Goal: Task Accomplishment & Management: Use online tool/utility

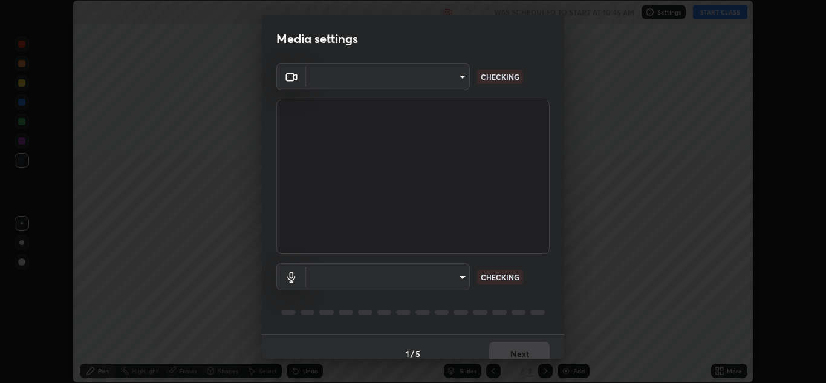
scroll to position [383, 826]
type input "a5fd4db2a2ff04be9e75800ceec395402009cfa99126b0c31c67d7c87717ec82"
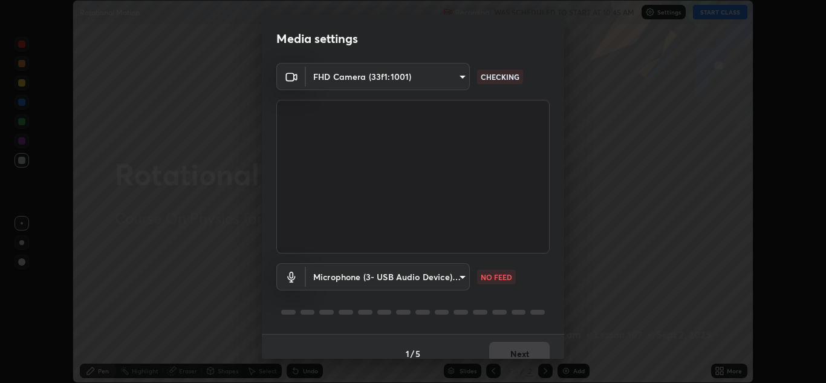
click at [456, 282] on body "Erase all Rotational Motion Recording WAS SCHEDULED TO START AT 10:45 AM Settin…" at bounding box center [413, 191] width 826 height 383
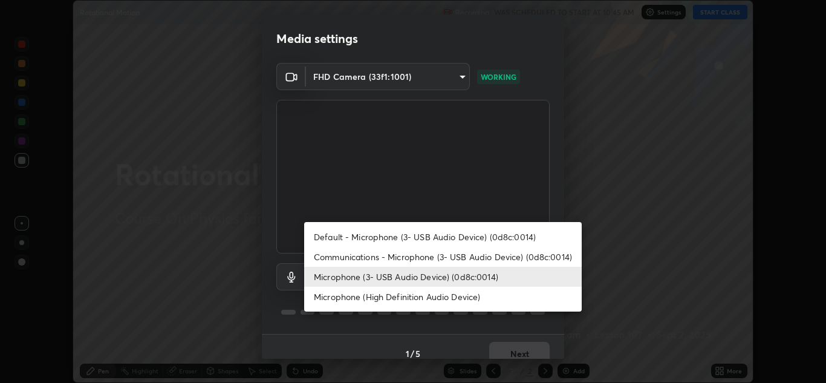
click at [466, 259] on li "Communications - Microphone (3- USB Audio Device) (0d8c:0014)" at bounding box center [443, 257] width 278 height 20
type input "communications"
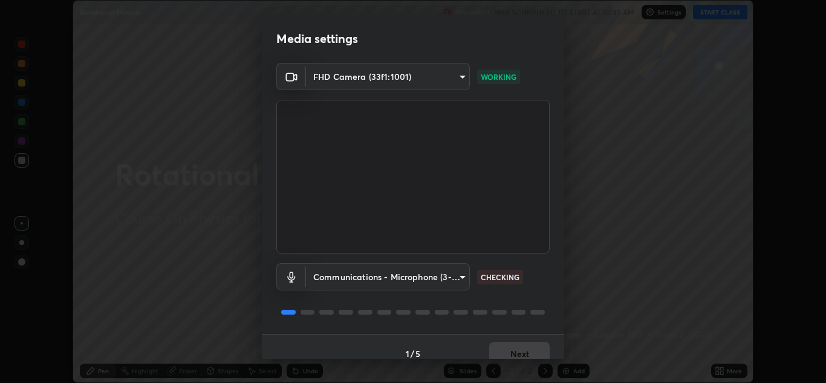
scroll to position [14, 0]
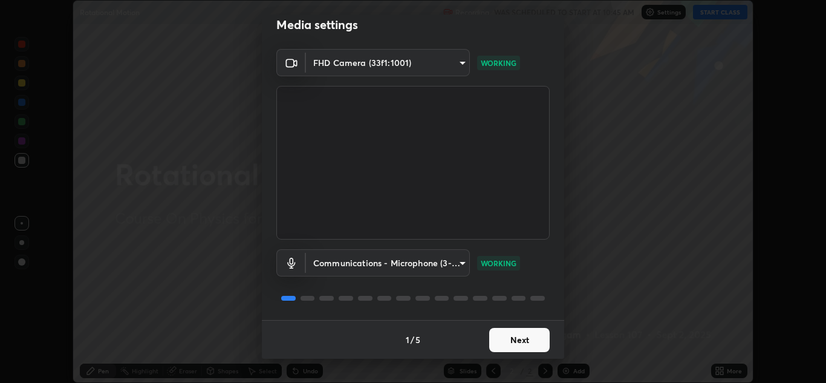
click at [533, 342] on button "Next" at bounding box center [519, 340] width 60 height 24
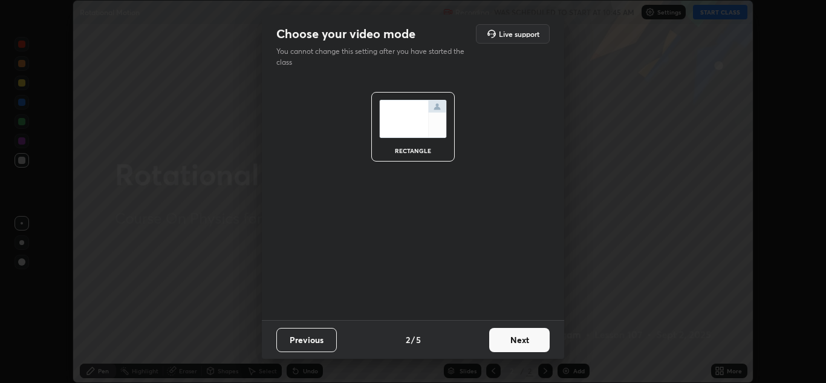
click at [531, 345] on button "Next" at bounding box center [519, 340] width 60 height 24
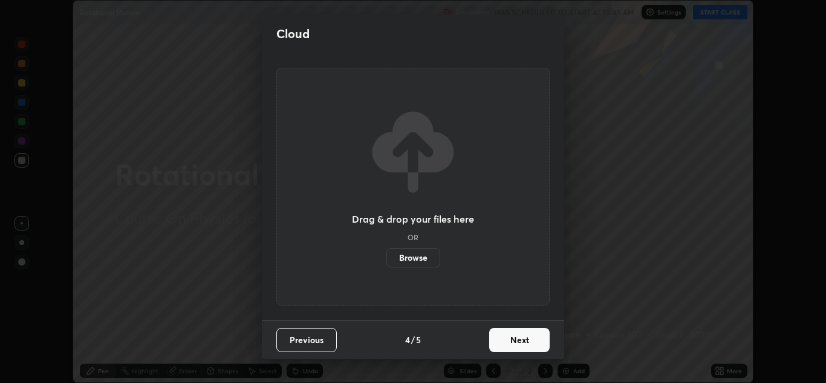
click at [529, 346] on button "Next" at bounding box center [519, 340] width 60 height 24
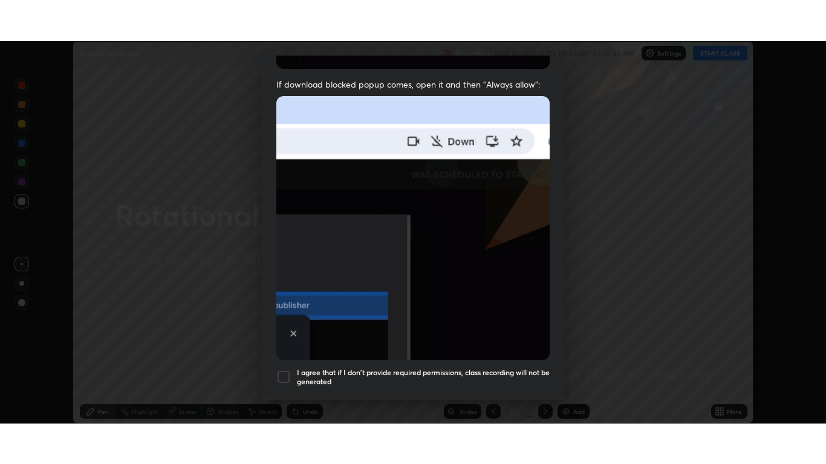
scroll to position [261, 0]
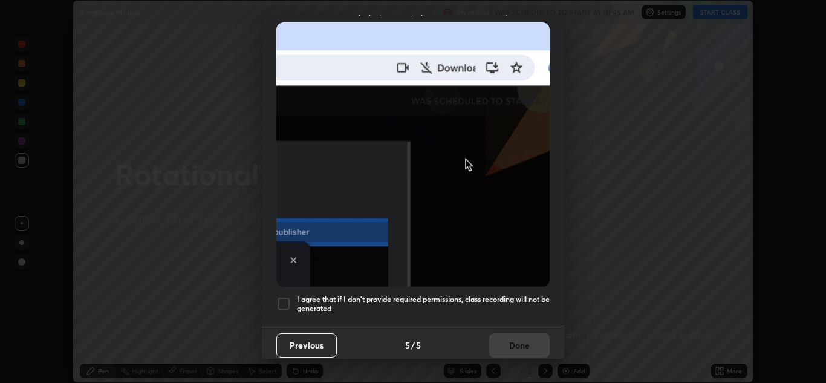
click at [288, 302] on div at bounding box center [283, 303] width 15 height 15
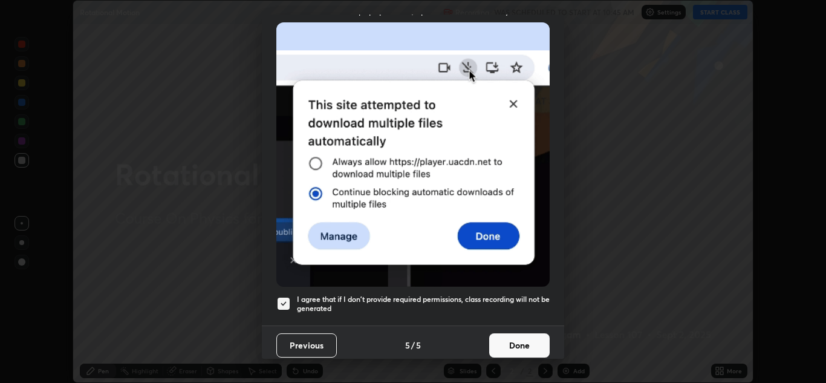
click at [528, 345] on button "Done" at bounding box center [519, 345] width 60 height 24
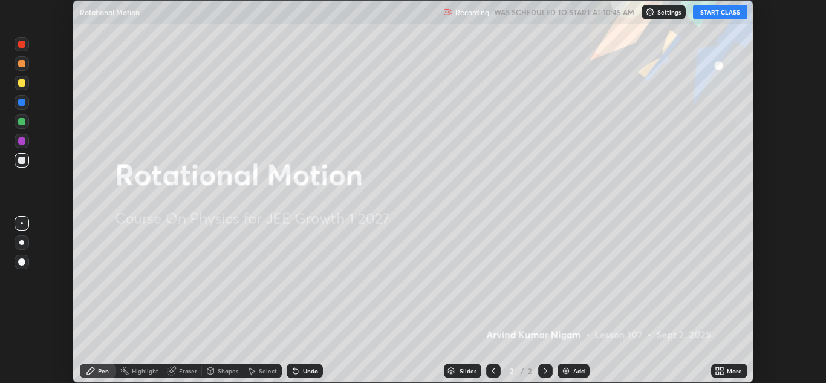
click at [730, 18] on button "START CLASS" at bounding box center [720, 12] width 54 height 15
click at [744, 371] on div "More" at bounding box center [729, 370] width 36 height 15
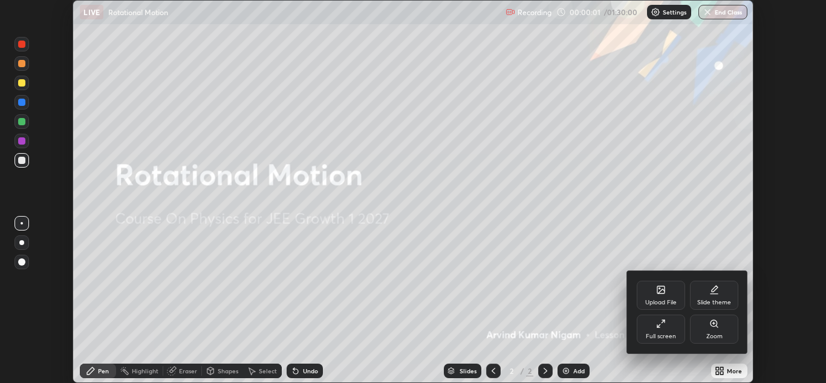
click at [677, 329] on div "Full screen" at bounding box center [661, 328] width 48 height 29
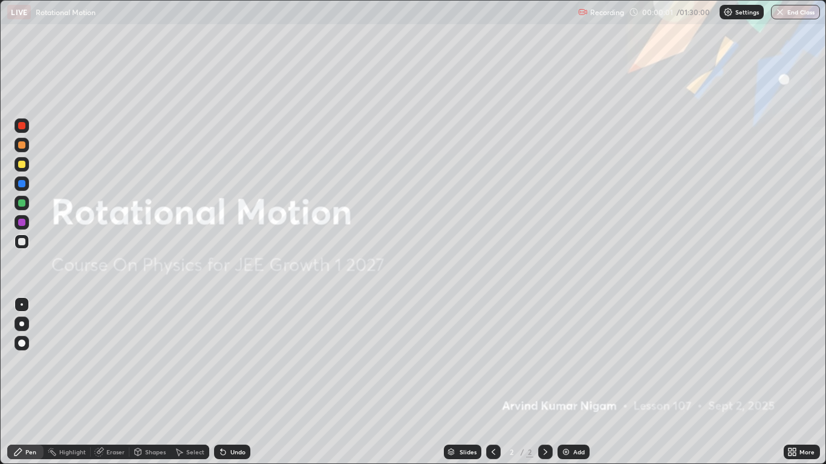
scroll to position [464, 826]
click at [575, 382] on div "Add" at bounding box center [578, 452] width 11 height 6
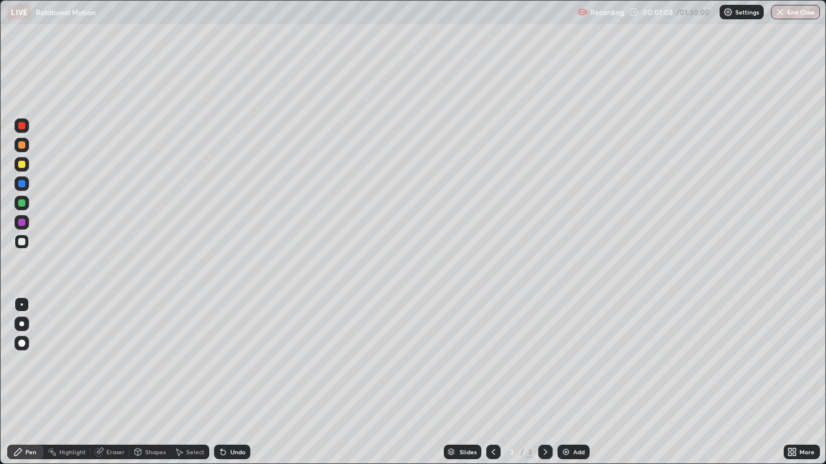
click at [25, 242] on div at bounding box center [21, 241] width 7 height 7
click at [233, 382] on div "Undo" at bounding box center [237, 452] width 15 height 6
click at [236, 382] on div "Undo" at bounding box center [237, 452] width 15 height 6
click at [232, 382] on div "Undo" at bounding box center [237, 452] width 15 height 6
click at [571, 382] on div "Add" at bounding box center [574, 452] width 32 height 15
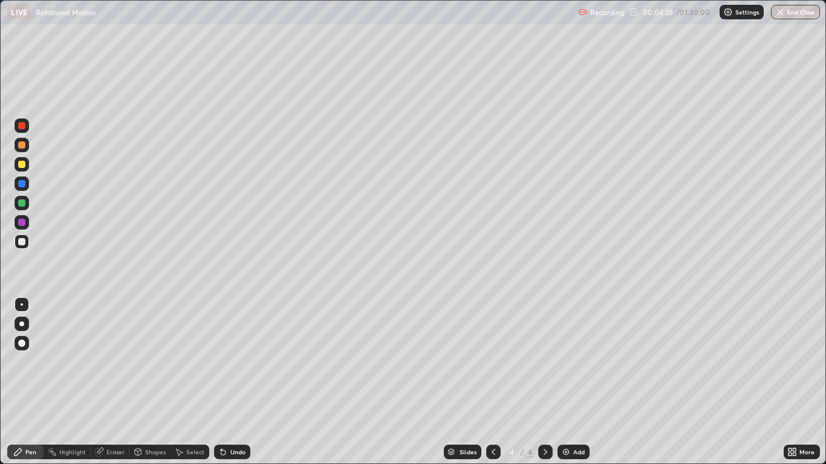
click at [22, 242] on div at bounding box center [21, 241] width 7 height 7
click at [23, 166] on div at bounding box center [21, 164] width 7 height 7
click at [489, 382] on icon at bounding box center [494, 452] width 10 height 10
click at [552, 382] on div at bounding box center [545, 452] width 15 height 15
click at [27, 245] on div at bounding box center [22, 242] width 15 height 15
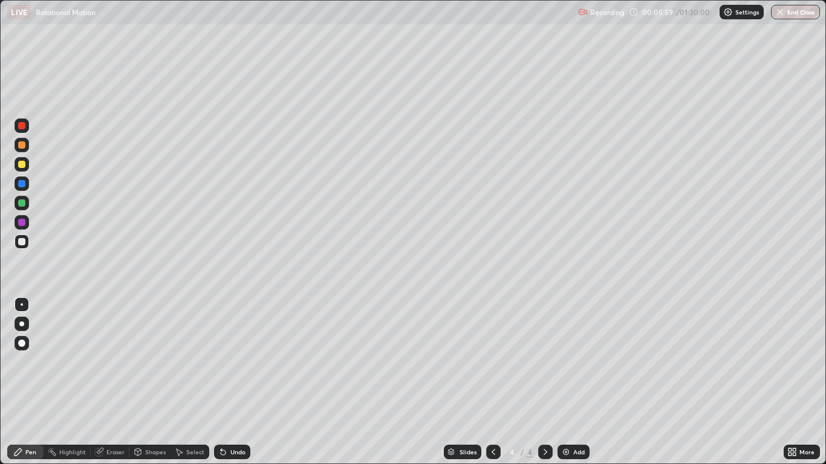
click at [141, 382] on icon at bounding box center [138, 452] width 7 height 7
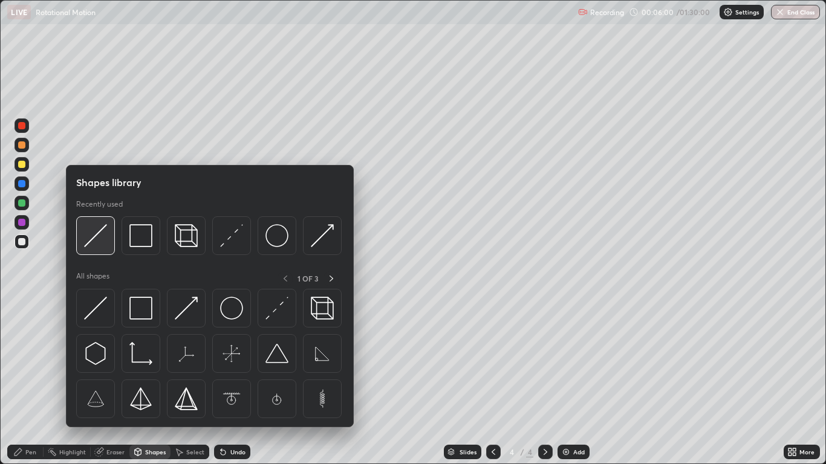
click at [90, 238] on img at bounding box center [95, 235] width 23 height 23
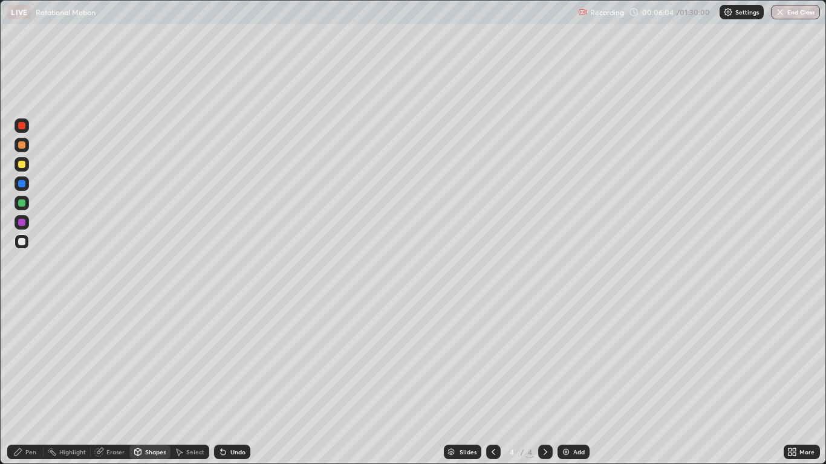
click at [22, 382] on icon at bounding box center [18, 452] width 10 height 10
click at [21, 187] on div at bounding box center [21, 183] width 7 height 7
click at [27, 242] on div at bounding box center [22, 242] width 15 height 15
click at [574, 382] on div "Add" at bounding box center [578, 452] width 11 height 6
click at [493, 382] on icon at bounding box center [494, 452] width 10 height 10
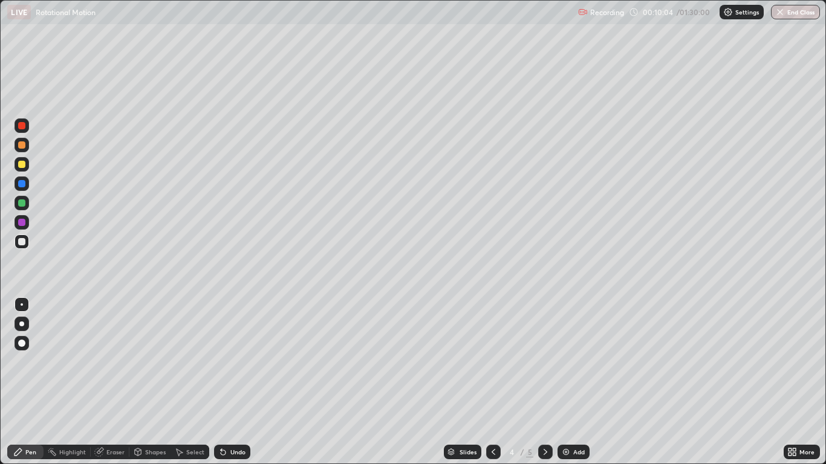
click at [544, 382] on icon at bounding box center [546, 452] width 10 height 10
click at [27, 247] on div at bounding box center [22, 242] width 15 height 15
click at [21, 339] on div at bounding box center [22, 343] width 15 height 15
click at [22, 305] on div at bounding box center [22, 305] width 2 height 2
click at [158, 382] on div "Shapes" at bounding box center [155, 452] width 21 height 6
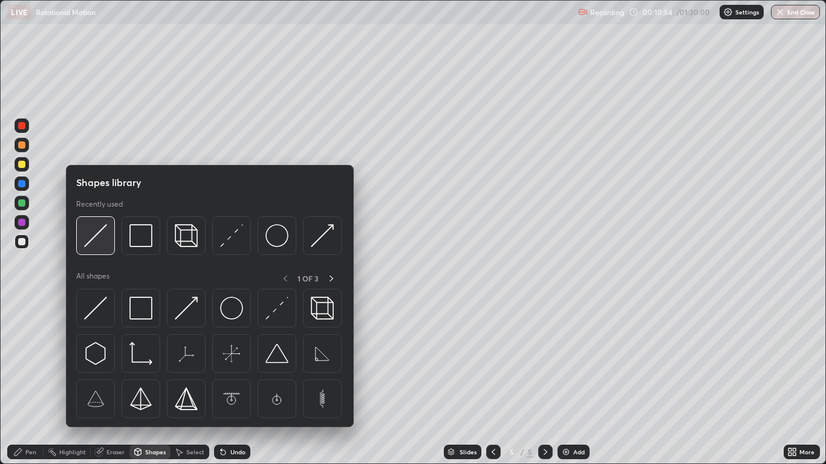
click at [99, 235] on img at bounding box center [95, 235] width 23 height 23
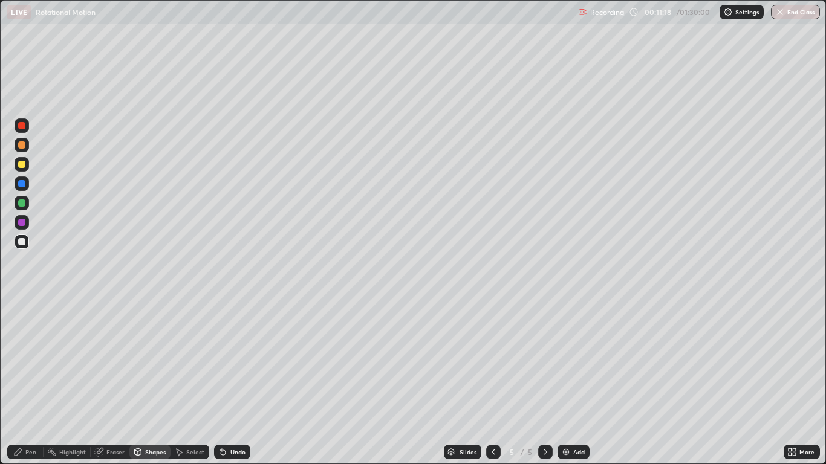
click at [22, 164] on div at bounding box center [21, 164] width 7 height 7
click at [29, 382] on div "Pen" at bounding box center [30, 452] width 11 height 6
click at [146, 382] on div "Shapes" at bounding box center [155, 452] width 21 height 6
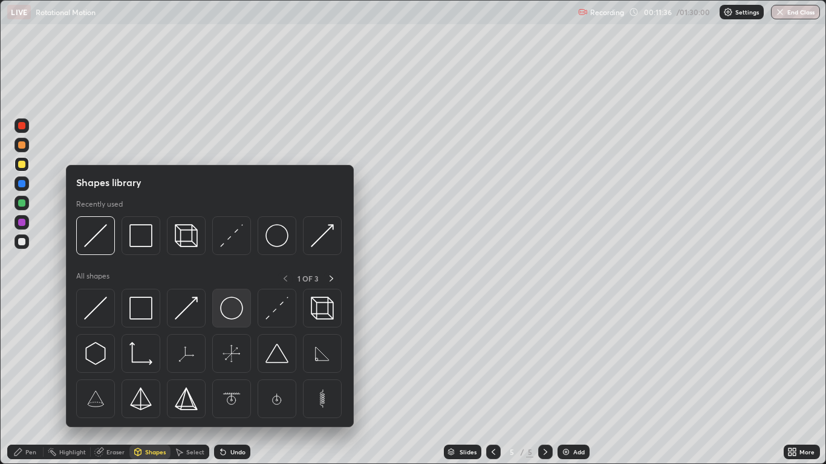
click at [224, 310] on img at bounding box center [231, 308] width 23 height 23
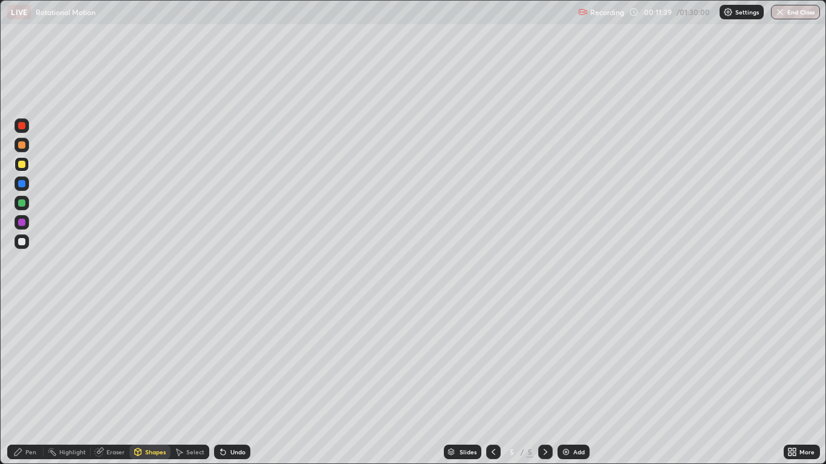
click at [153, 382] on div "Shapes" at bounding box center [155, 452] width 21 height 6
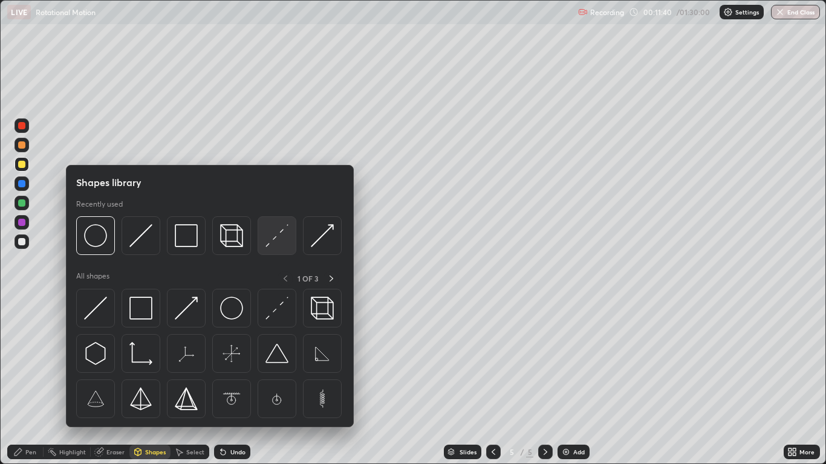
click at [268, 246] on img at bounding box center [276, 235] width 23 height 23
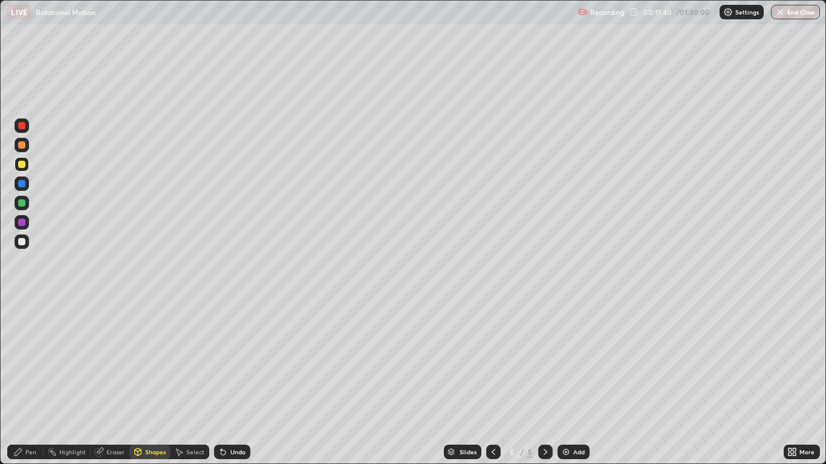
click at [21, 242] on div at bounding box center [21, 241] width 7 height 7
click at [24, 382] on div "Pen" at bounding box center [25, 452] width 36 height 15
click at [22, 304] on div at bounding box center [22, 305] width 2 height 2
click at [22, 184] on div at bounding box center [21, 183] width 7 height 7
click at [21, 247] on div at bounding box center [22, 242] width 15 height 15
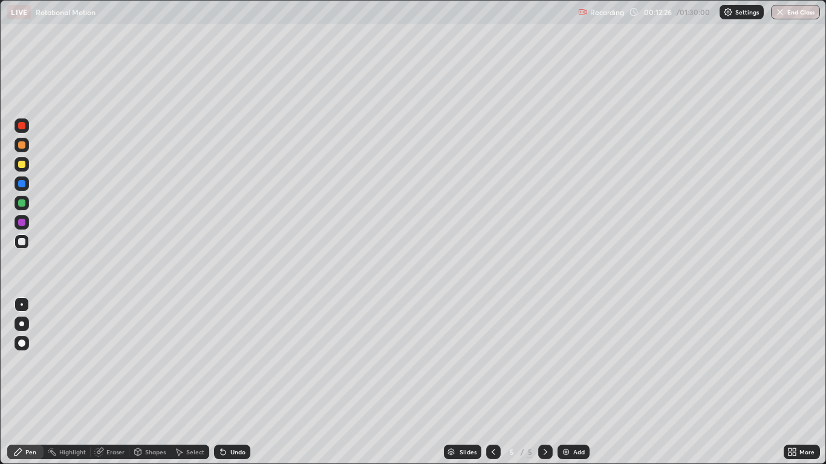
click at [22, 242] on div at bounding box center [21, 241] width 7 height 7
click at [22, 204] on div at bounding box center [21, 203] width 7 height 7
click at [152, 382] on div "Shapes" at bounding box center [155, 452] width 21 height 6
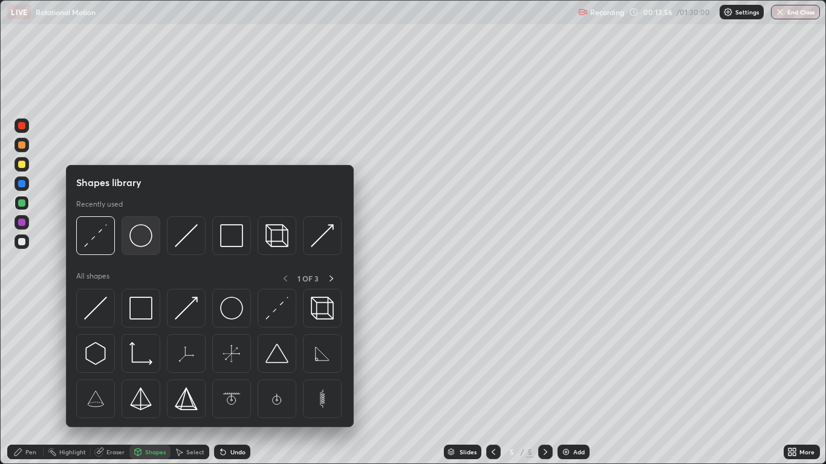
click at [140, 244] on img at bounding box center [140, 235] width 23 height 23
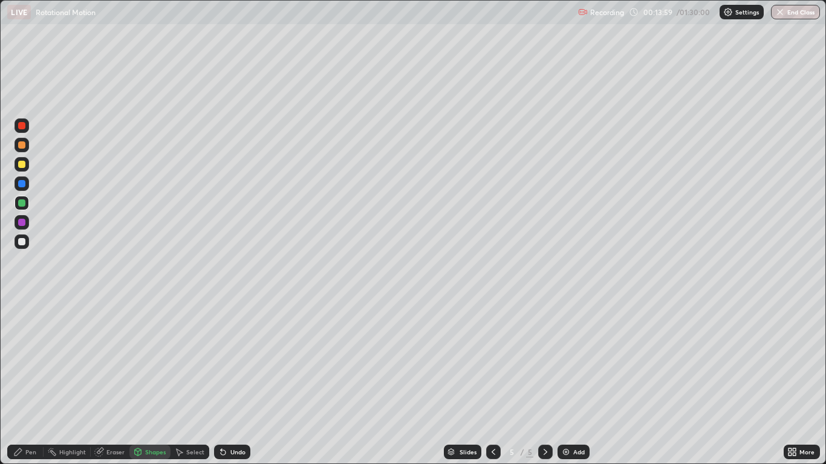
click at [155, 382] on div "Shapes" at bounding box center [155, 452] width 21 height 6
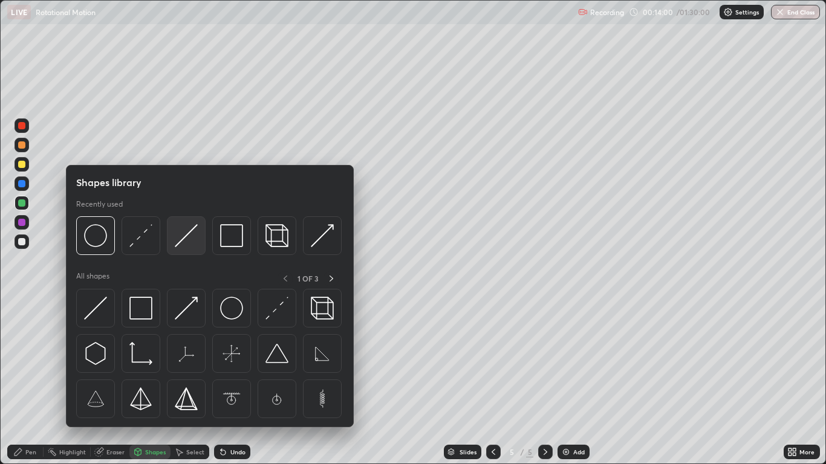
click at [173, 249] on div at bounding box center [186, 235] width 39 height 39
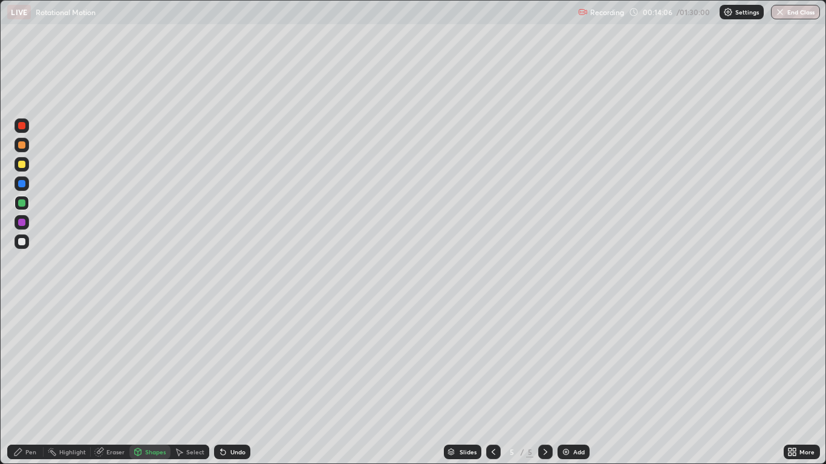
click at [152, 382] on div "Shapes" at bounding box center [155, 452] width 21 height 6
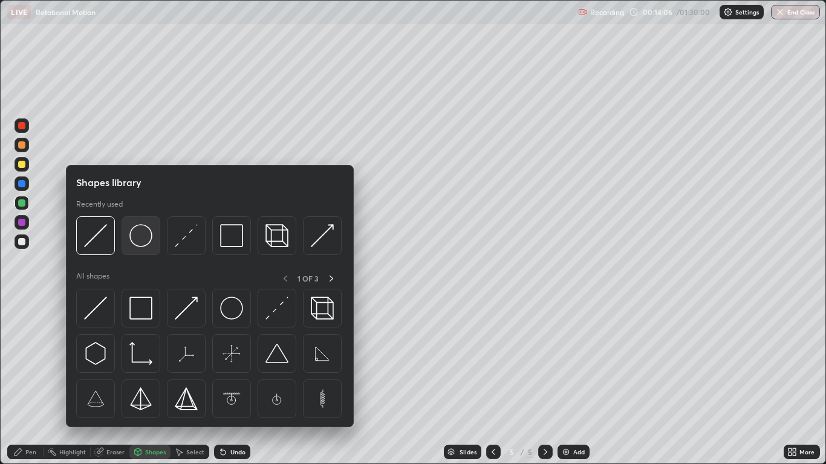
click at [142, 247] on img at bounding box center [140, 235] width 23 height 23
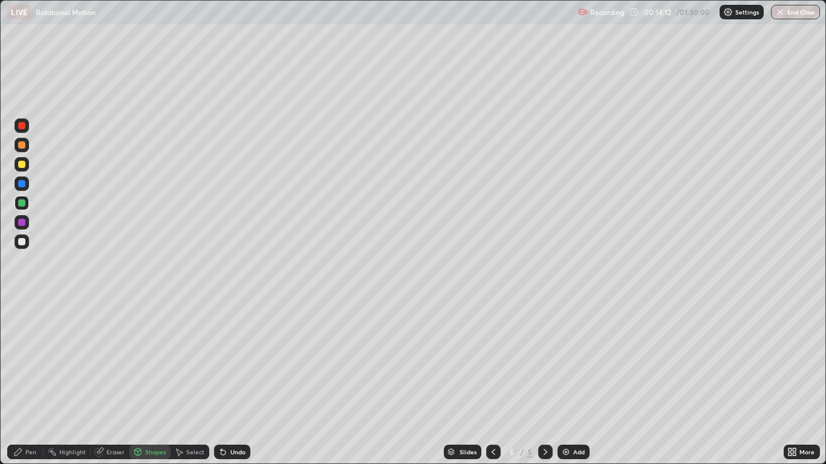
click at [32, 382] on div "Pen" at bounding box center [30, 452] width 11 height 6
click at [152, 382] on div "Shapes" at bounding box center [155, 452] width 21 height 6
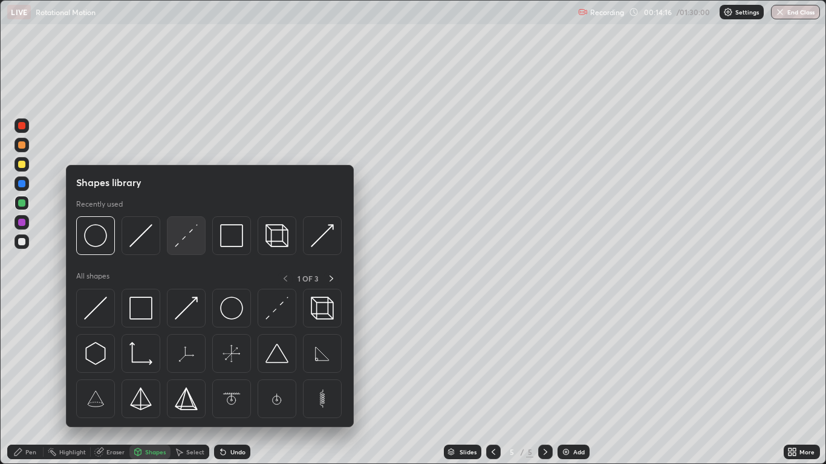
click at [177, 243] on img at bounding box center [186, 235] width 23 height 23
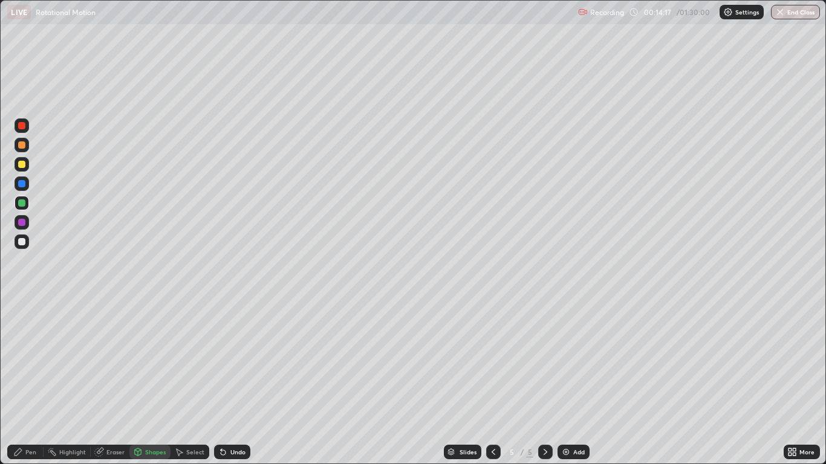
click at [22, 242] on div at bounding box center [21, 241] width 7 height 7
click at [32, 382] on div "Pen" at bounding box center [30, 452] width 11 height 6
click at [26, 189] on div at bounding box center [22, 184] width 15 height 15
click at [24, 343] on div at bounding box center [21, 343] width 7 height 7
click at [24, 243] on div at bounding box center [21, 241] width 7 height 7
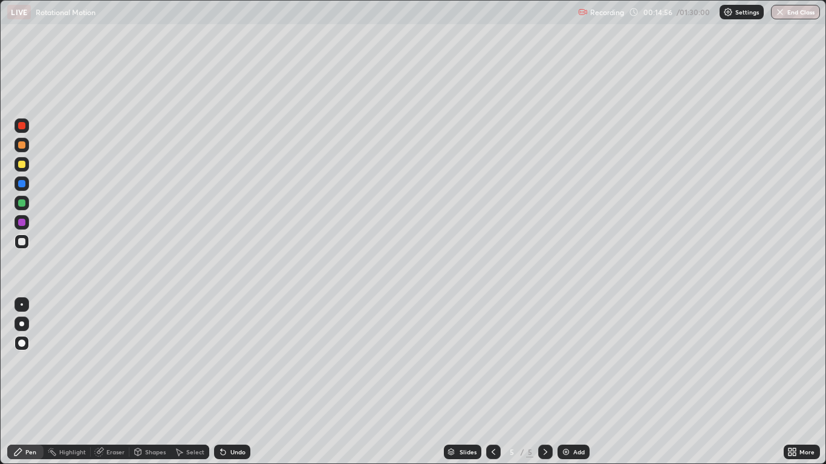
click at [22, 305] on div at bounding box center [22, 305] width 2 height 2
click at [24, 151] on div at bounding box center [22, 145] width 15 height 15
click at [156, 382] on div "Shapes" at bounding box center [155, 452] width 21 height 6
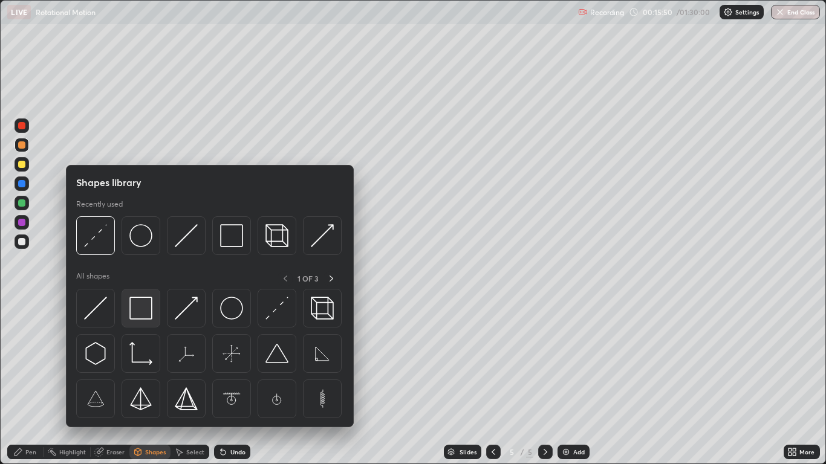
click at [145, 306] on img at bounding box center [140, 308] width 23 height 23
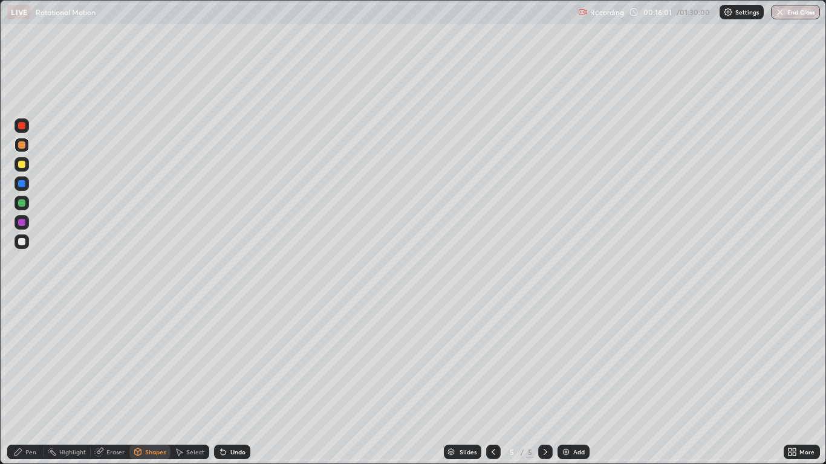
click at [27, 382] on div "Pen" at bounding box center [30, 452] width 11 height 6
click at [21, 245] on div at bounding box center [21, 241] width 7 height 7
click at [149, 382] on div "Shapes" at bounding box center [155, 452] width 21 height 6
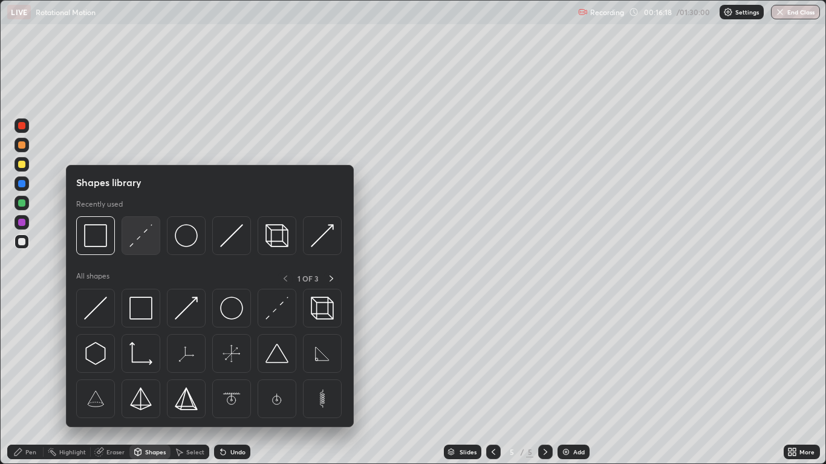
click at [139, 244] on img at bounding box center [140, 235] width 23 height 23
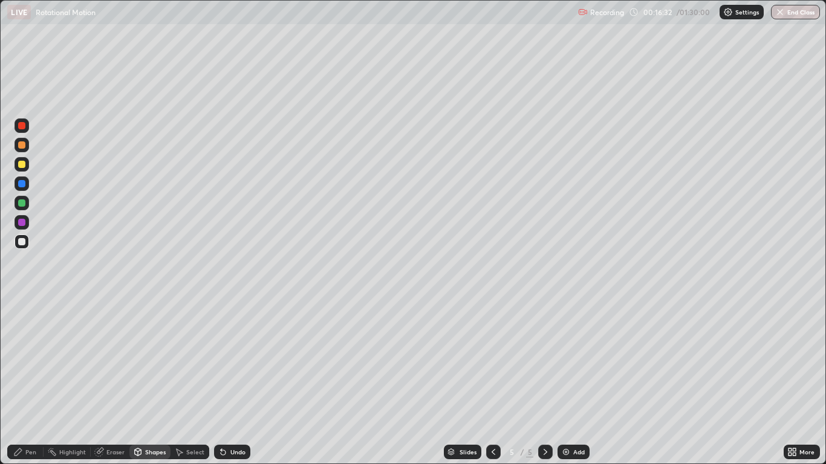
click at [31, 382] on div "Pen" at bounding box center [30, 452] width 11 height 6
click at [22, 184] on div at bounding box center [21, 183] width 7 height 7
click at [578, 382] on div "Add" at bounding box center [578, 452] width 11 height 6
click at [25, 244] on div at bounding box center [21, 241] width 7 height 7
click at [22, 324] on div at bounding box center [21, 324] width 5 height 5
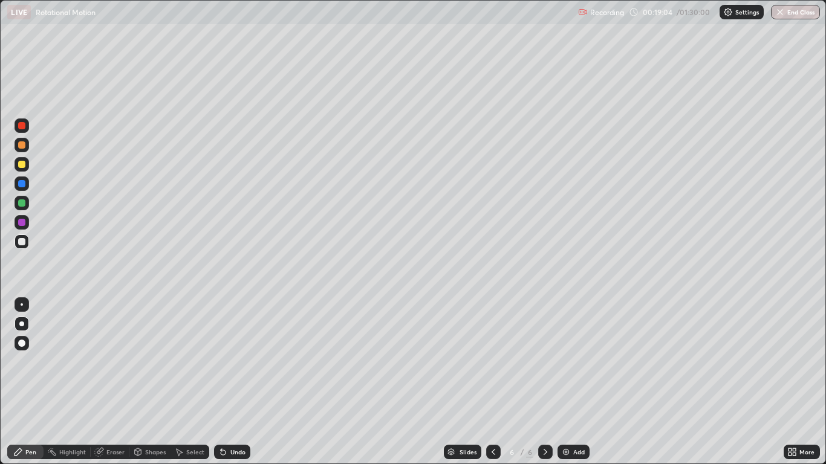
click at [226, 382] on icon at bounding box center [223, 452] width 10 height 10
click at [22, 305] on div at bounding box center [22, 305] width 2 height 2
click at [236, 382] on div "Undo" at bounding box center [237, 452] width 15 height 6
click at [145, 382] on div "Shapes" at bounding box center [155, 452] width 21 height 6
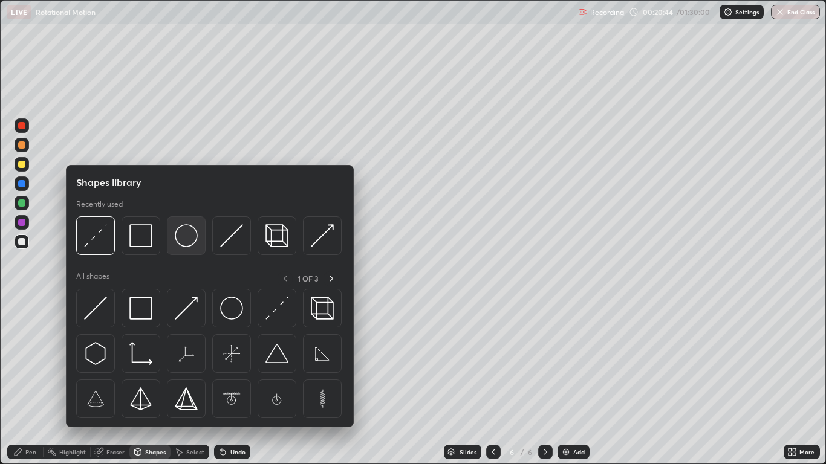
click at [183, 247] on img at bounding box center [186, 235] width 23 height 23
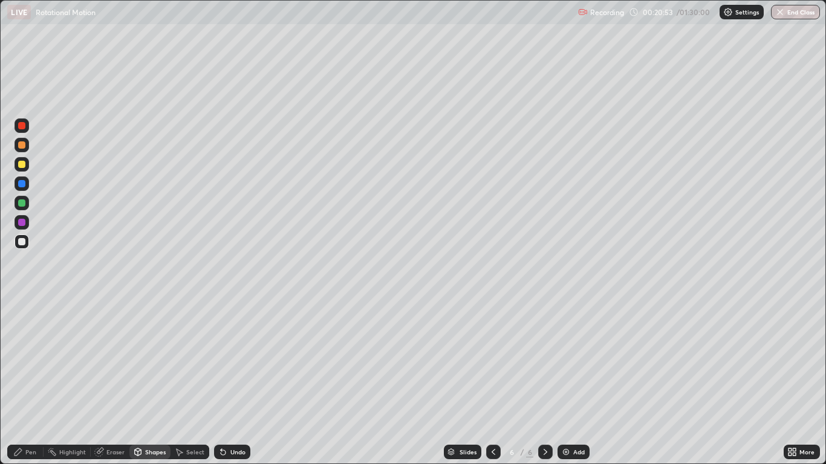
click at [145, 382] on div "Shapes" at bounding box center [155, 452] width 21 height 6
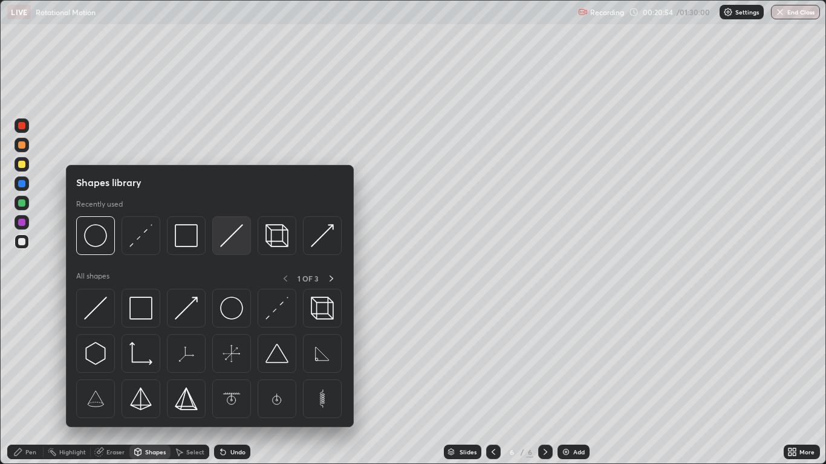
click at [221, 247] on div at bounding box center [231, 235] width 39 height 39
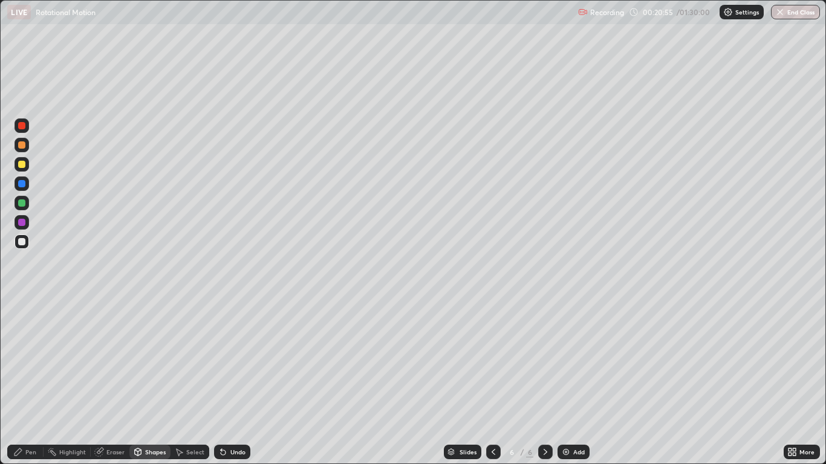
click at [24, 183] on div at bounding box center [21, 183] width 7 height 7
click at [148, 382] on div "Shapes" at bounding box center [155, 452] width 21 height 6
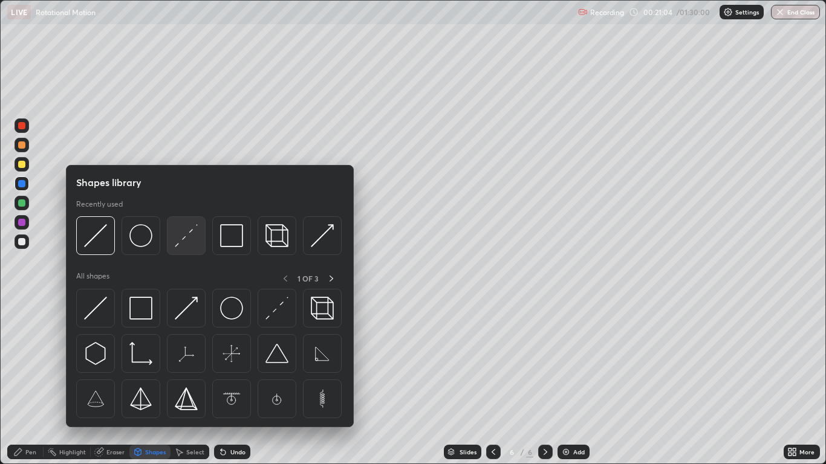
click at [174, 249] on div at bounding box center [186, 235] width 39 height 39
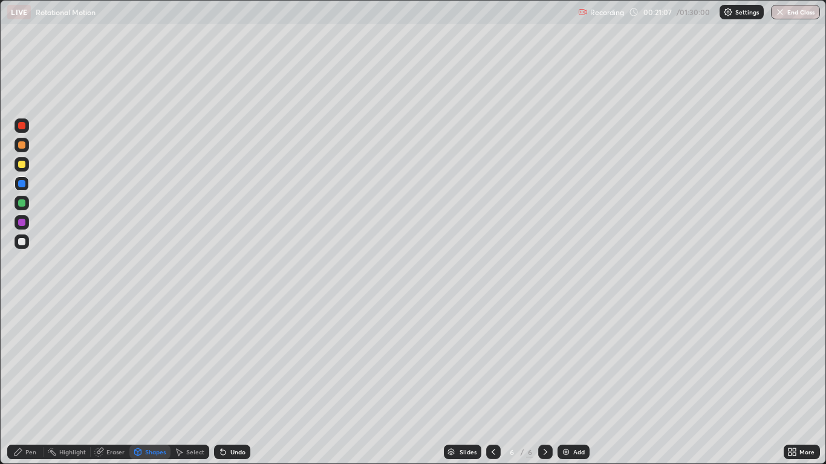
click at [31, 382] on div "Pen" at bounding box center [30, 452] width 11 height 6
click at [26, 242] on div at bounding box center [22, 242] width 15 height 15
click at [23, 242] on div at bounding box center [21, 241] width 7 height 7
click at [25, 165] on div at bounding box center [21, 164] width 7 height 7
click at [149, 382] on div "Shapes" at bounding box center [155, 452] width 21 height 6
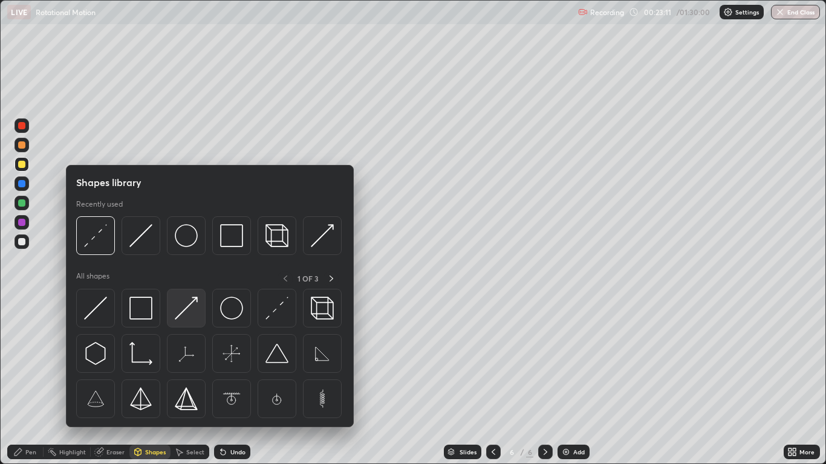
click at [177, 313] on img at bounding box center [186, 308] width 23 height 23
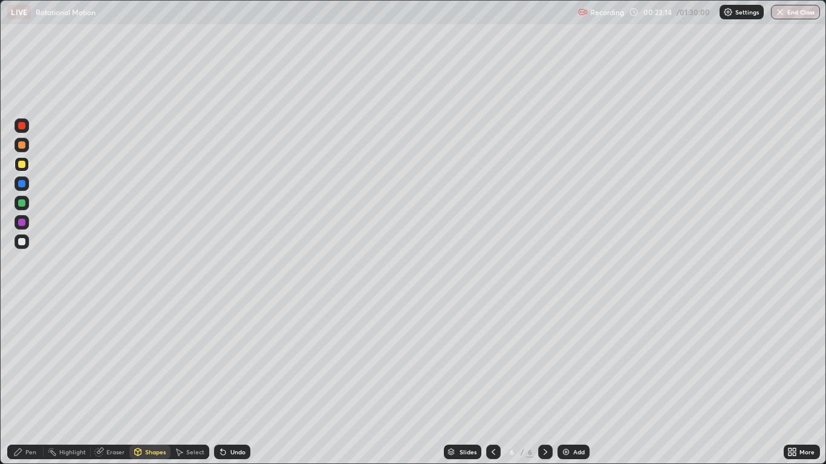
click at [28, 382] on div "Pen" at bounding box center [30, 452] width 11 height 6
click at [491, 382] on icon at bounding box center [494, 452] width 10 height 10
click at [565, 382] on img at bounding box center [566, 452] width 10 height 10
click at [149, 382] on div "Shapes" at bounding box center [155, 452] width 21 height 6
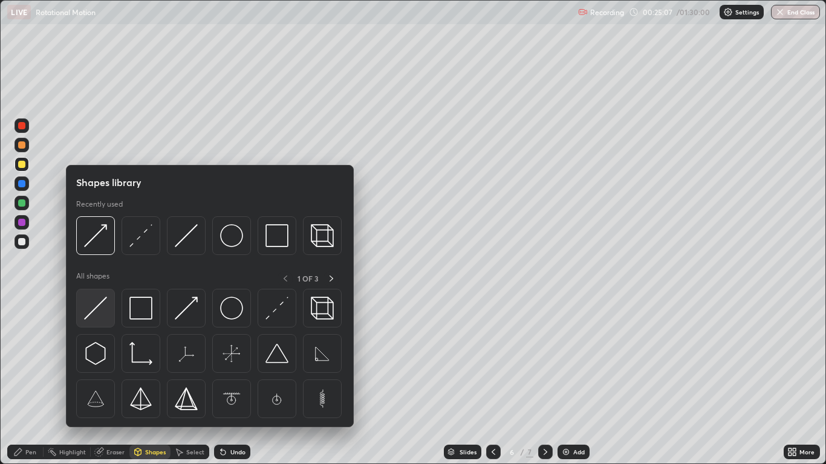
click at [100, 304] on img at bounding box center [95, 308] width 23 height 23
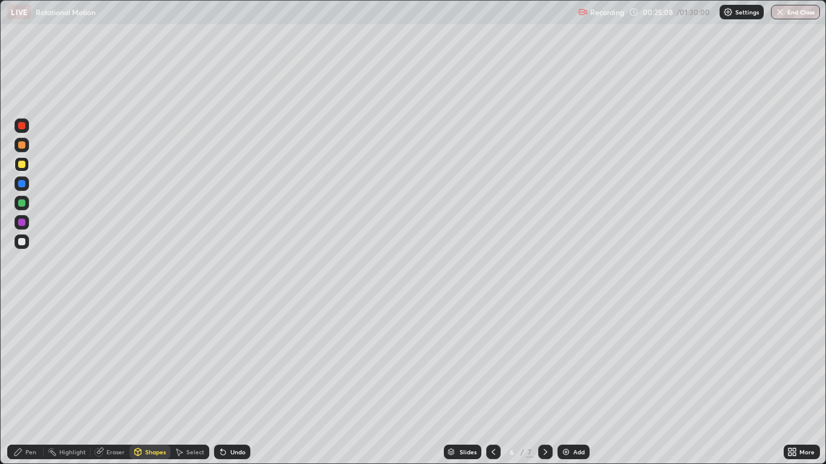
click at [21, 242] on div at bounding box center [21, 241] width 7 height 7
click at [22, 166] on div at bounding box center [21, 164] width 7 height 7
click at [31, 382] on div "Pen" at bounding box center [25, 452] width 36 height 15
click at [140, 382] on icon at bounding box center [138, 452] width 7 height 7
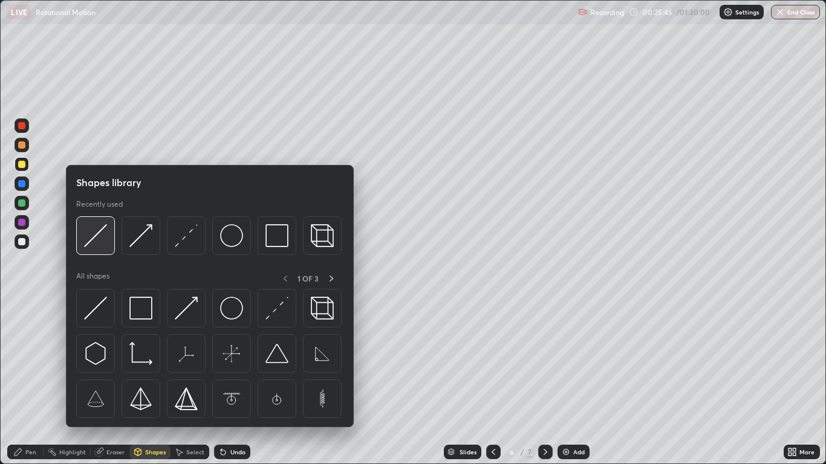
click at [85, 244] on img at bounding box center [95, 235] width 23 height 23
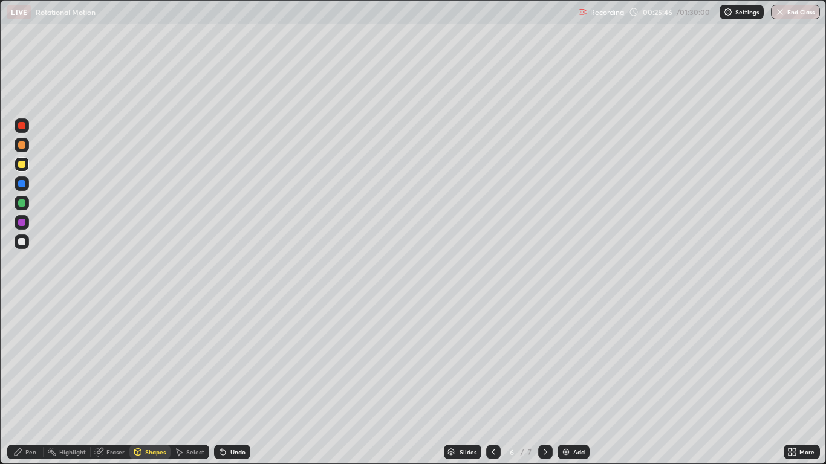
click at [24, 186] on div at bounding box center [21, 183] width 7 height 7
click at [25, 382] on div "Pen" at bounding box center [30, 452] width 11 height 6
click at [271, 382] on div "Slides 6 / 7 Add" at bounding box center [516, 452] width 533 height 24
click at [150, 382] on div "Shapes" at bounding box center [155, 452] width 21 height 6
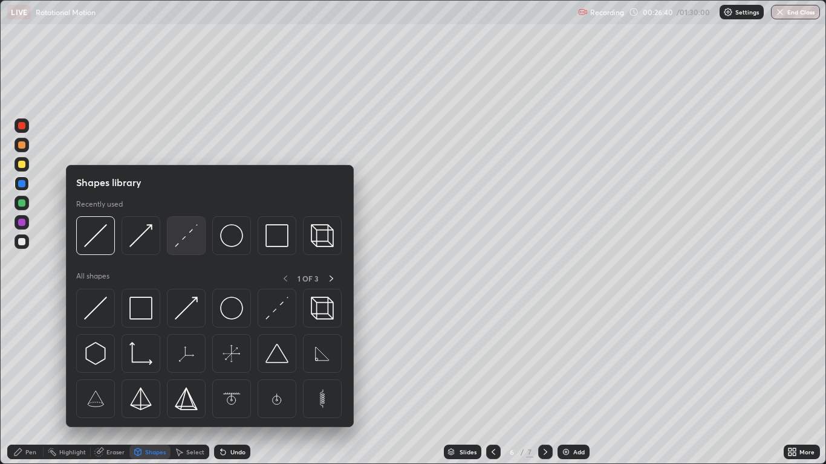
click at [177, 244] on img at bounding box center [186, 235] width 23 height 23
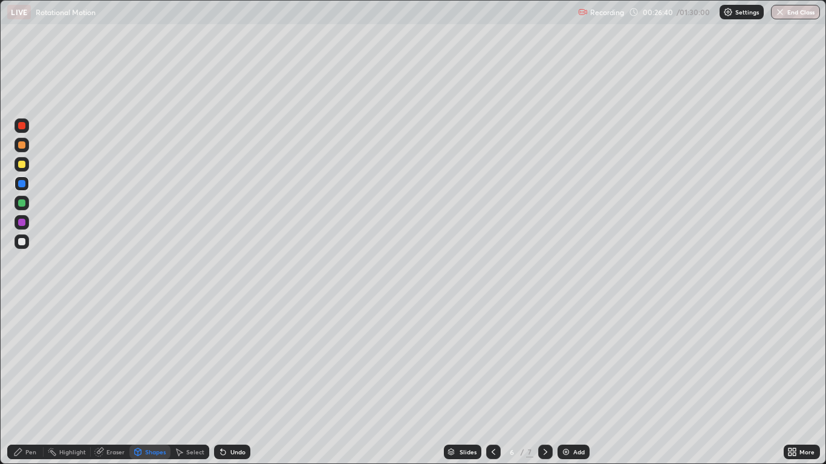
click at [22, 242] on div at bounding box center [21, 241] width 7 height 7
click at [28, 382] on div "Pen" at bounding box center [25, 452] width 36 height 15
click at [26, 166] on div at bounding box center [22, 164] width 15 height 15
click at [22, 184] on div at bounding box center [21, 183] width 7 height 7
click at [146, 382] on div "Shapes" at bounding box center [155, 452] width 21 height 6
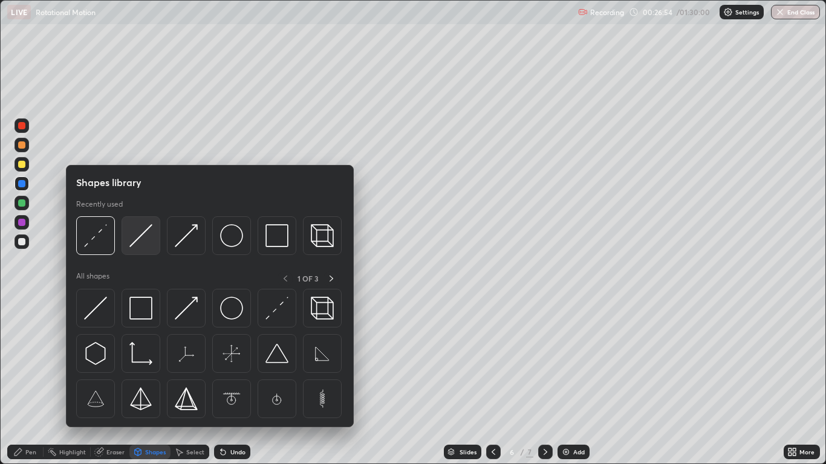
click at [131, 242] on img at bounding box center [140, 235] width 23 height 23
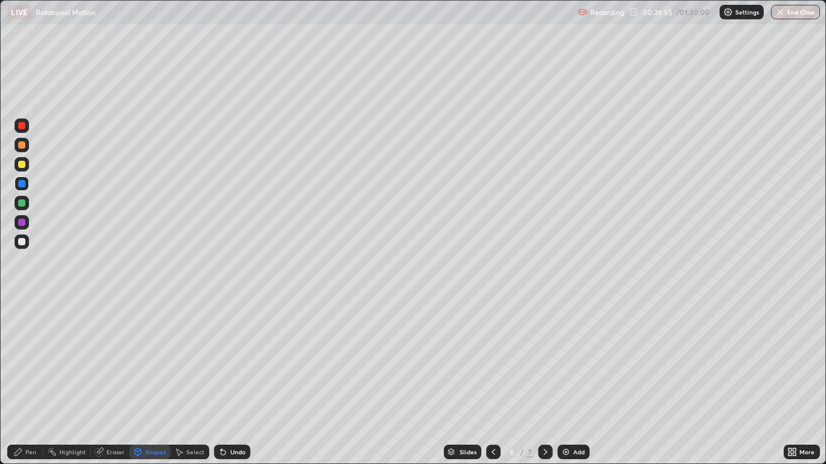
click at [22, 186] on div at bounding box center [21, 183] width 7 height 7
click at [232, 382] on div "Undo" at bounding box center [237, 452] width 15 height 6
click at [236, 382] on div "Undo" at bounding box center [237, 452] width 15 height 6
click at [27, 382] on div "Pen" at bounding box center [30, 452] width 11 height 6
click at [22, 165] on div at bounding box center [21, 164] width 7 height 7
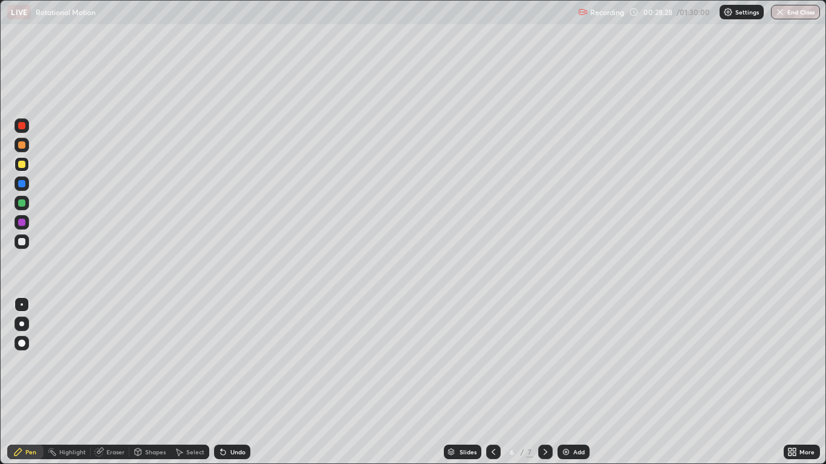
click at [115, 382] on div "Eraser" at bounding box center [115, 452] width 18 height 6
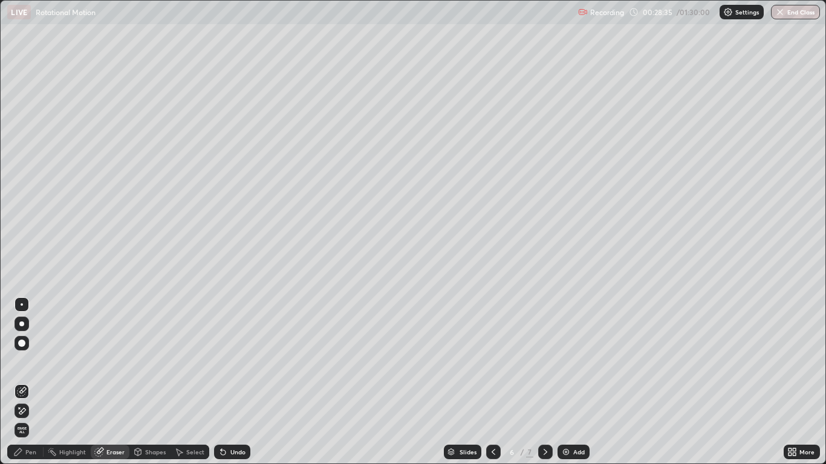
click at [40, 382] on div "Pen" at bounding box center [25, 452] width 36 height 15
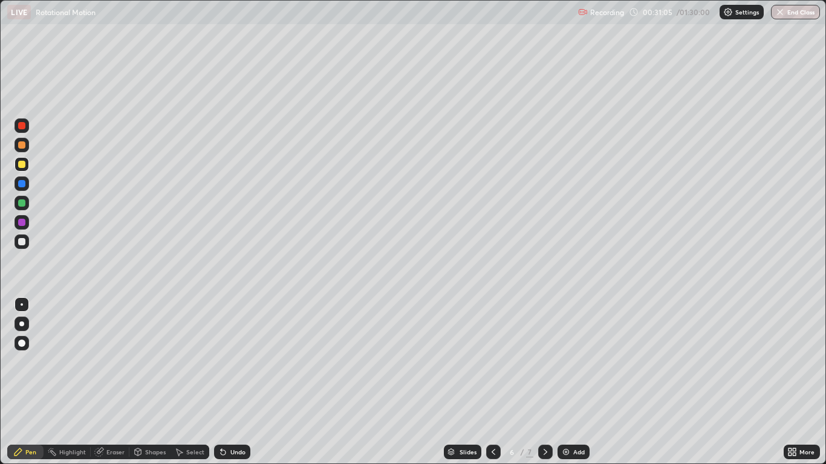
click at [545, 382] on icon at bounding box center [546, 452] width 10 height 10
click at [478, 382] on div "Slides" at bounding box center [462, 452] width 37 height 15
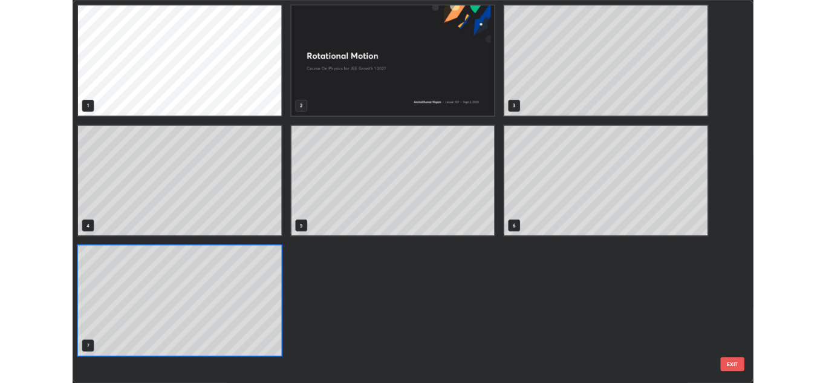
scroll to position [460, 819]
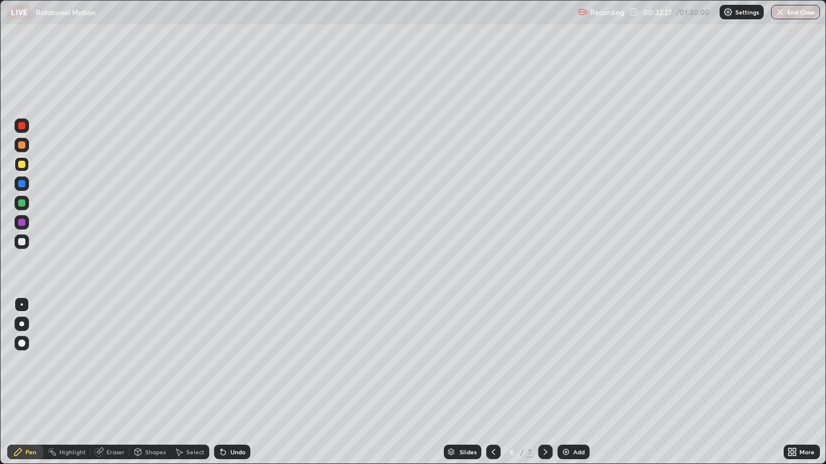
click at [545, 382] on icon at bounding box center [546, 452] width 10 height 10
click at [21, 242] on div at bounding box center [21, 241] width 7 height 7
click at [570, 382] on img at bounding box center [566, 452] width 10 height 10
click at [489, 382] on div at bounding box center [493, 452] width 15 height 15
click at [545, 382] on icon at bounding box center [546, 452] width 10 height 10
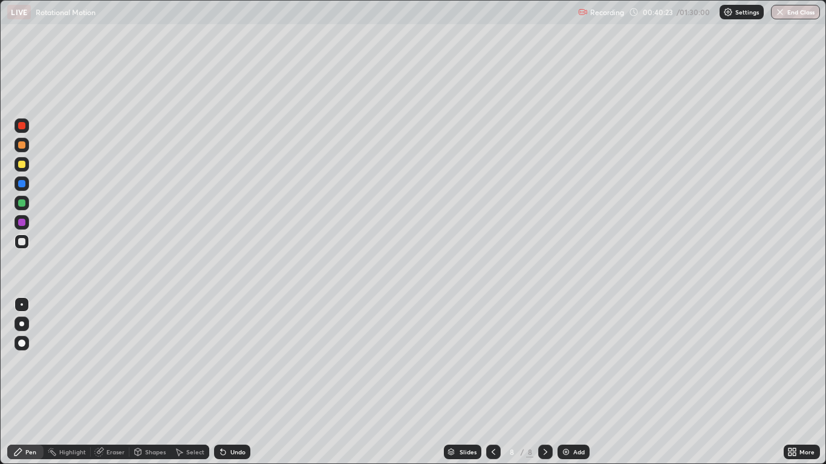
click at [492, 382] on icon at bounding box center [494, 452] width 4 height 6
click at [545, 382] on icon at bounding box center [546, 452] width 10 height 10
click at [186, 382] on div "Select" at bounding box center [195, 452] width 18 height 6
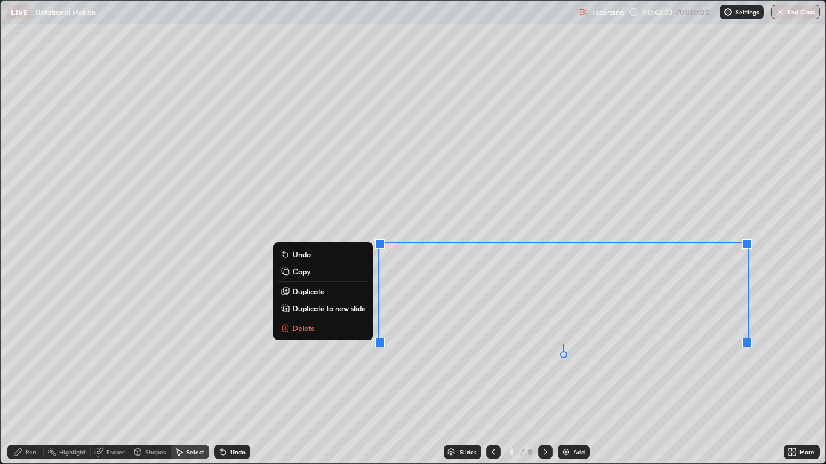
click at [357, 329] on button "Delete" at bounding box center [323, 328] width 90 height 15
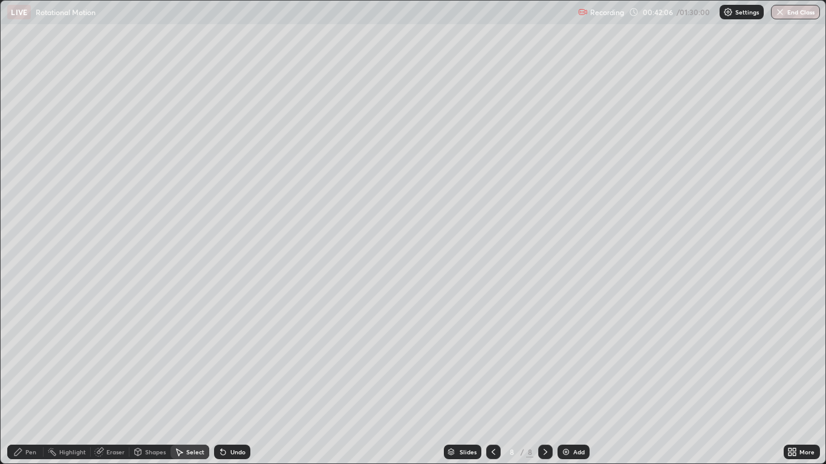
click at [116, 382] on div "Eraser" at bounding box center [115, 452] width 18 height 6
click at [804, 382] on div "More" at bounding box center [806, 452] width 15 height 6
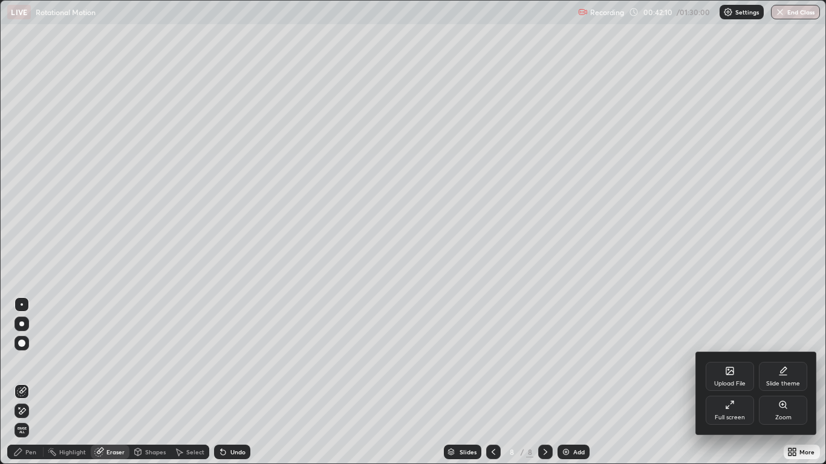
click at [743, 382] on div "Full screen" at bounding box center [730, 418] width 30 height 6
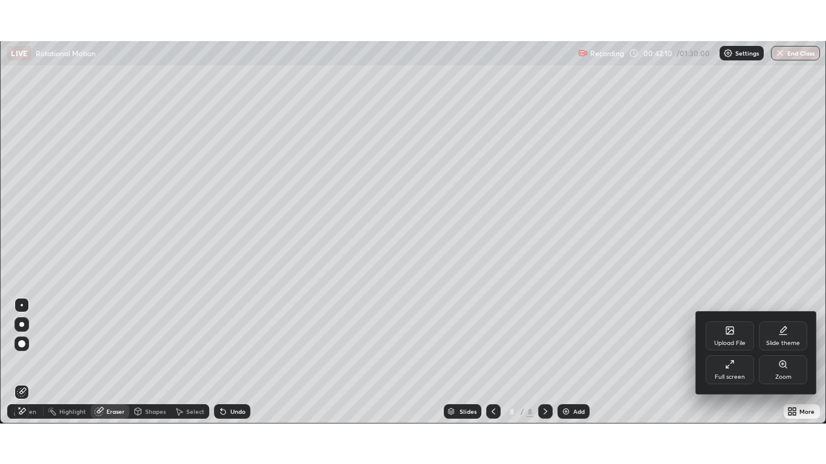
scroll to position [60085, 59642]
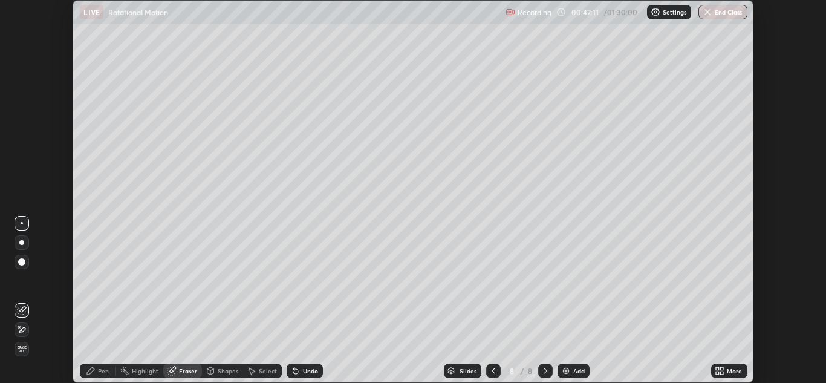
click at [739, 370] on div "More" at bounding box center [734, 371] width 15 height 6
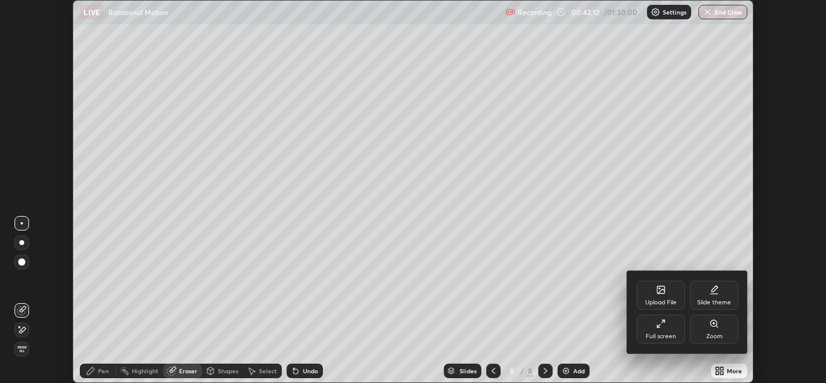
click at [675, 330] on div "Full screen" at bounding box center [661, 328] width 48 height 29
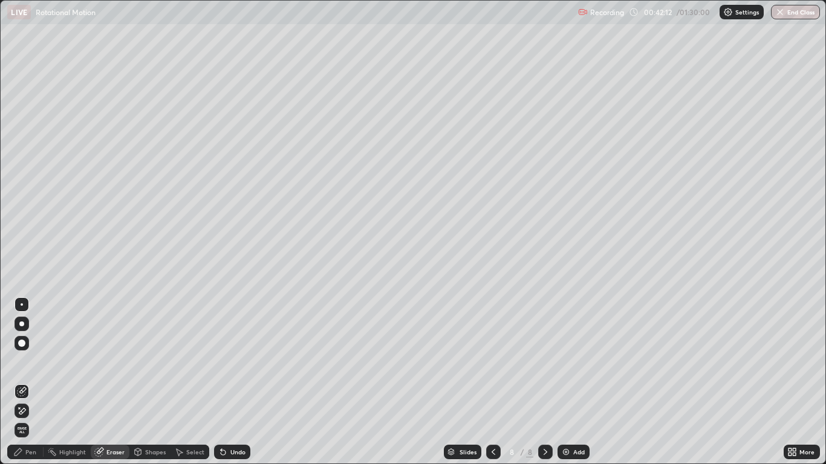
scroll to position [464, 826]
click at [574, 382] on div "Add" at bounding box center [578, 452] width 11 height 6
click at [30, 382] on div "Pen" at bounding box center [25, 452] width 36 height 15
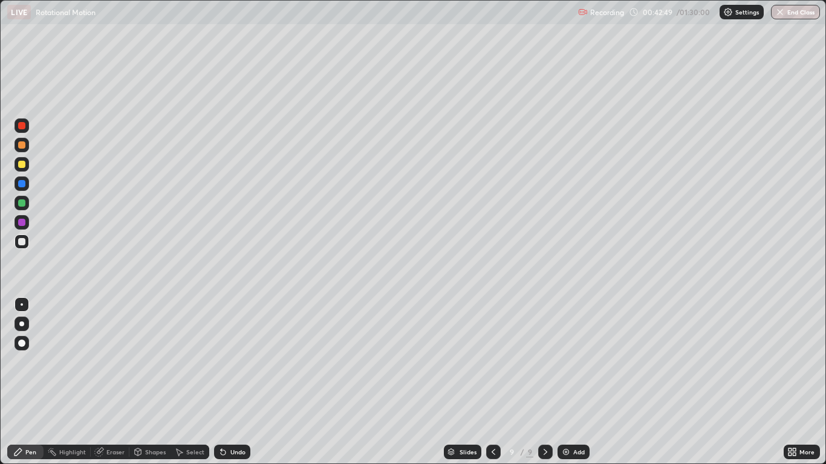
click at [22, 242] on div at bounding box center [21, 241] width 7 height 7
click at [228, 382] on div "Undo" at bounding box center [232, 452] width 36 height 15
click at [226, 382] on div "Undo" at bounding box center [232, 452] width 36 height 15
click at [236, 382] on div "Undo" at bounding box center [237, 452] width 15 height 6
click at [227, 382] on div "Undo" at bounding box center [232, 452] width 36 height 15
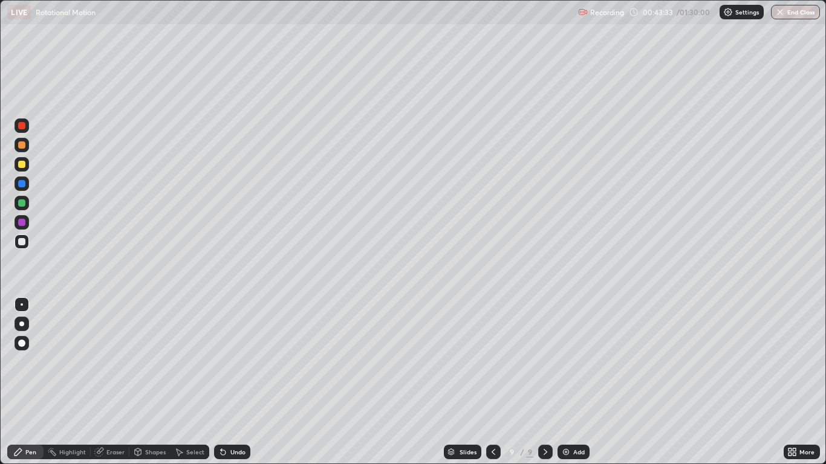
click at [229, 382] on div "Undo" at bounding box center [232, 452] width 36 height 15
click at [493, 382] on icon at bounding box center [494, 452] width 10 height 10
click at [566, 382] on img at bounding box center [566, 452] width 10 height 10
click at [153, 382] on div "Shapes" at bounding box center [155, 452] width 21 height 6
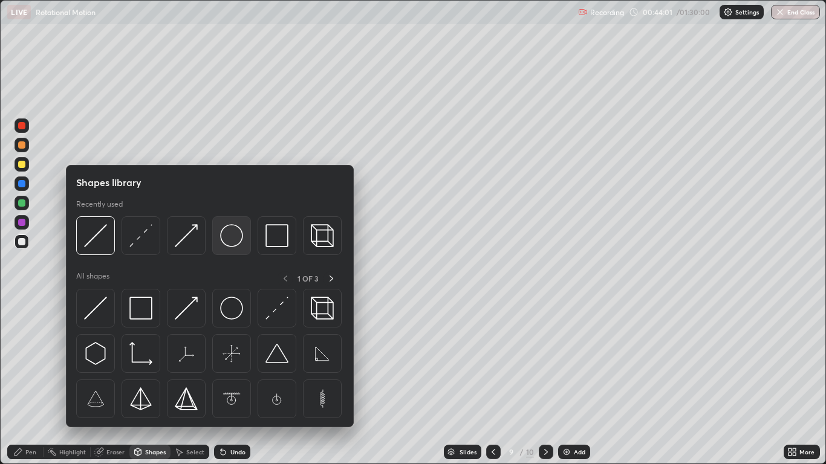
click at [231, 242] on img at bounding box center [231, 235] width 23 height 23
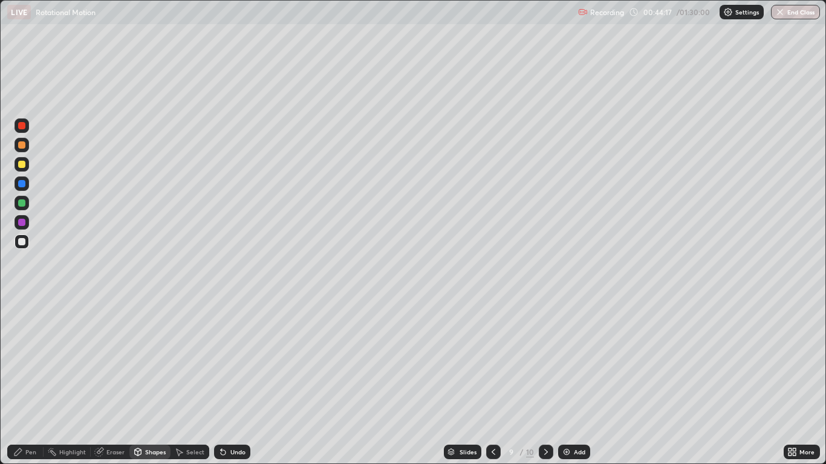
click at [37, 382] on div "Pen" at bounding box center [25, 452] width 36 height 15
click at [22, 186] on div at bounding box center [21, 183] width 7 height 7
click at [146, 382] on div "Shapes" at bounding box center [155, 452] width 21 height 6
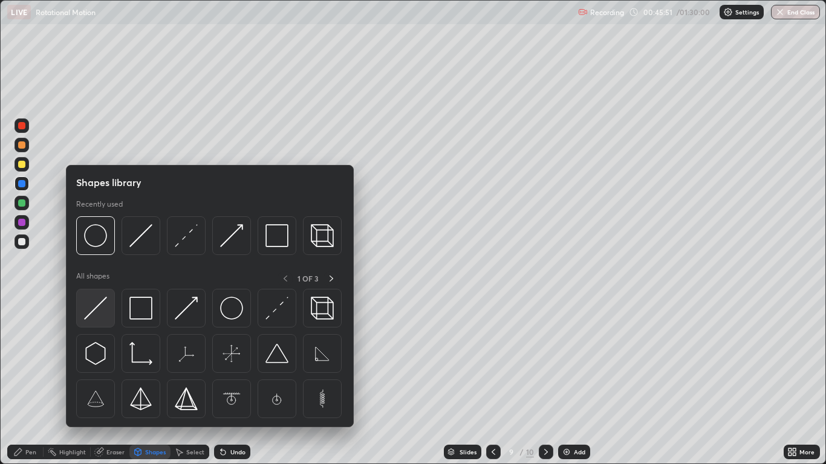
click at [89, 313] on img at bounding box center [95, 308] width 23 height 23
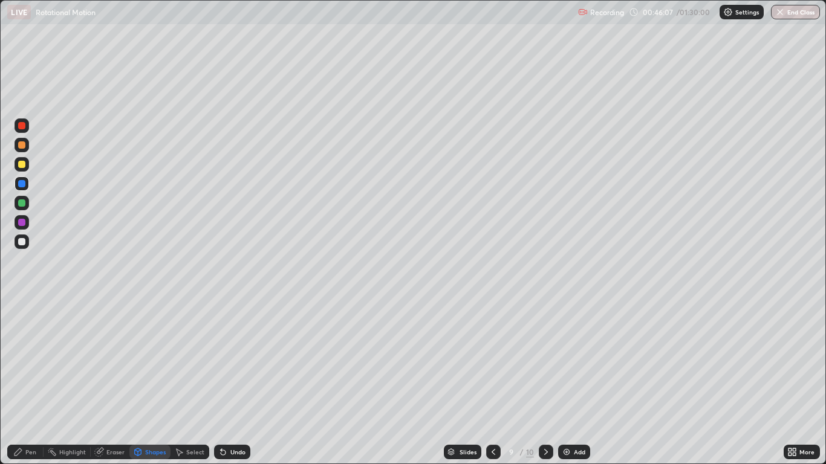
click at [28, 382] on div "Pen" at bounding box center [30, 452] width 11 height 6
click at [22, 242] on div at bounding box center [21, 241] width 7 height 7
click at [570, 382] on img at bounding box center [567, 452] width 10 height 10
click at [19, 169] on div at bounding box center [22, 164] width 15 height 15
click at [234, 382] on div "Undo" at bounding box center [232, 452] width 36 height 15
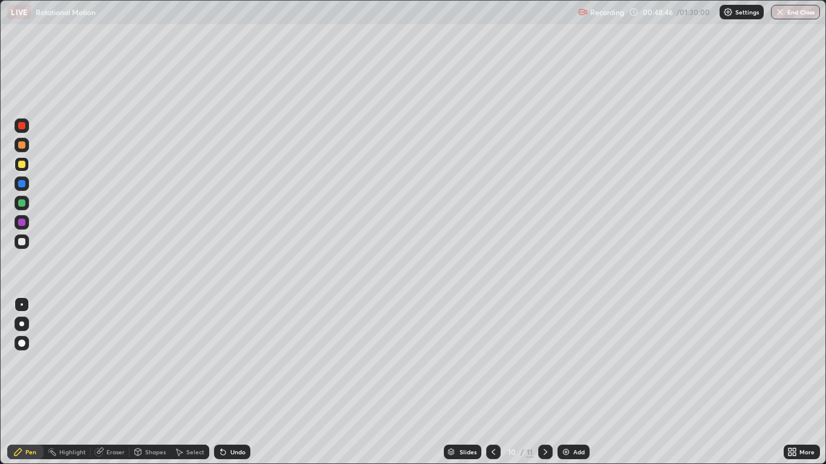
click at [229, 382] on div "Undo" at bounding box center [232, 452] width 36 height 15
click at [226, 382] on icon at bounding box center [223, 452] width 10 height 10
click at [238, 382] on div "Undo" at bounding box center [229, 452] width 41 height 24
click at [242, 382] on div "Undo" at bounding box center [232, 452] width 36 height 15
click at [237, 382] on div "Undo" at bounding box center [237, 452] width 15 height 6
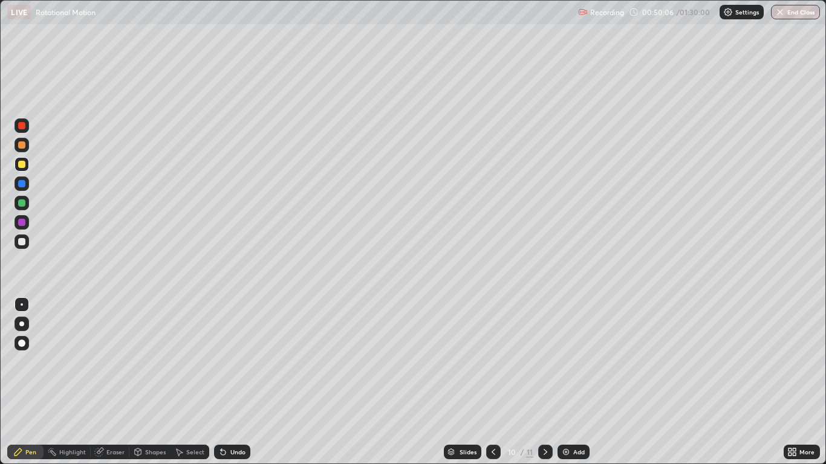
click at [24, 190] on div at bounding box center [22, 184] width 15 height 15
click at [24, 164] on div at bounding box center [21, 164] width 7 height 7
click at [23, 241] on div at bounding box center [21, 241] width 7 height 7
click at [148, 382] on div "Shapes" at bounding box center [155, 452] width 21 height 6
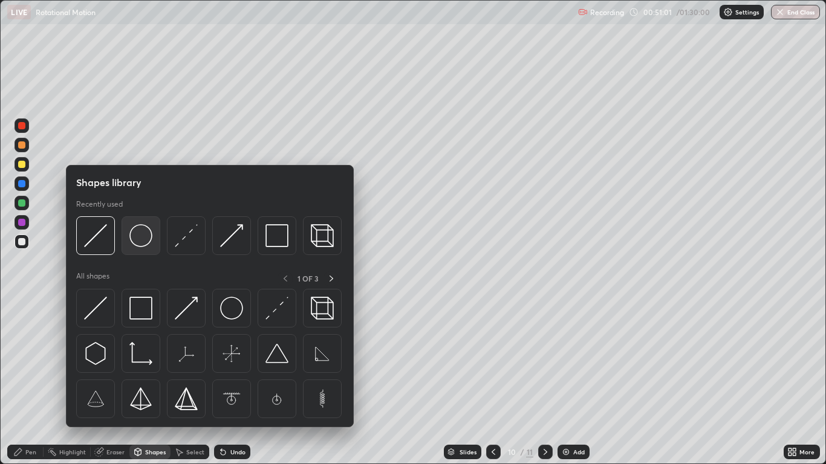
click at [141, 236] on img at bounding box center [140, 235] width 23 height 23
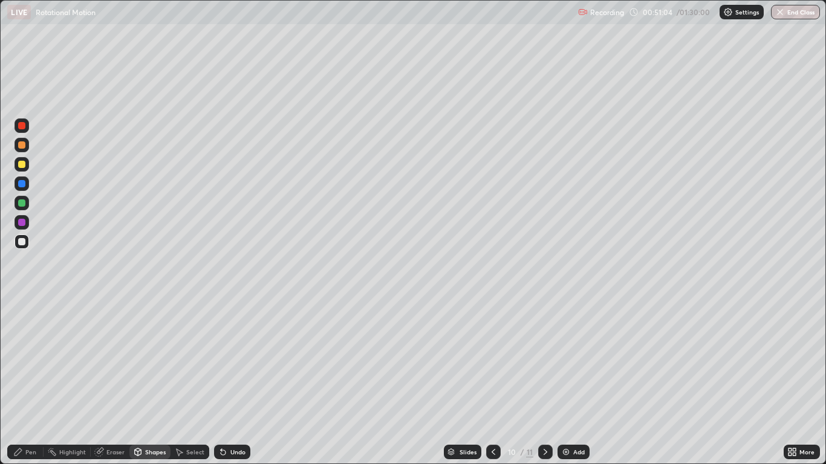
click at [228, 382] on div "Undo" at bounding box center [232, 452] width 36 height 15
click at [34, 382] on div "Pen" at bounding box center [30, 452] width 11 height 6
click at [24, 343] on div at bounding box center [21, 343] width 7 height 7
click at [149, 382] on div "Shapes" at bounding box center [155, 452] width 21 height 6
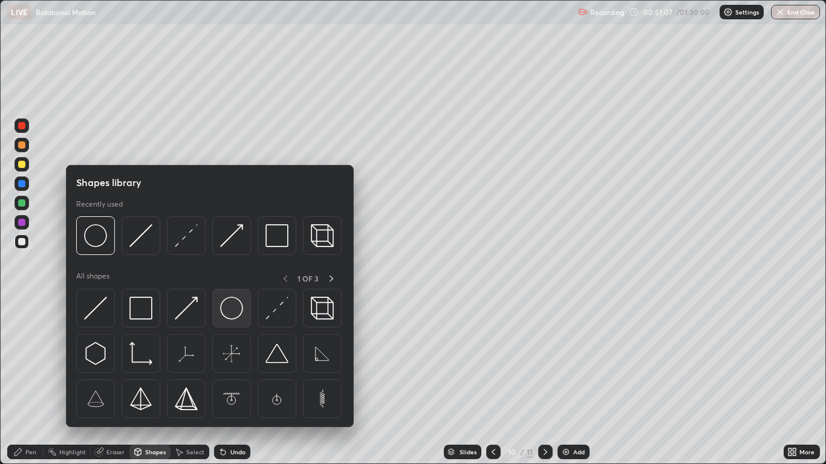
click at [225, 310] on img at bounding box center [231, 308] width 23 height 23
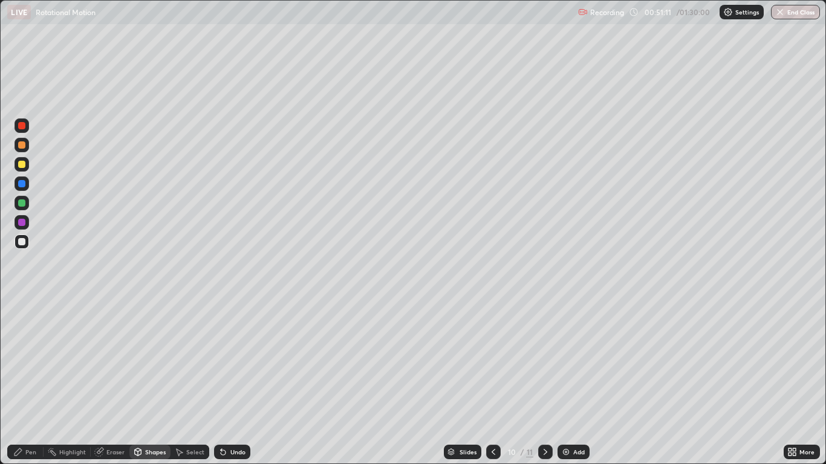
click at [32, 382] on div "Pen" at bounding box center [30, 452] width 11 height 6
click at [22, 305] on div at bounding box center [22, 305] width 2 height 2
click at [25, 186] on div at bounding box center [21, 183] width 7 height 7
click at [493, 382] on div at bounding box center [493, 452] width 15 height 15
click at [545, 382] on div at bounding box center [545, 452] width 15 height 15
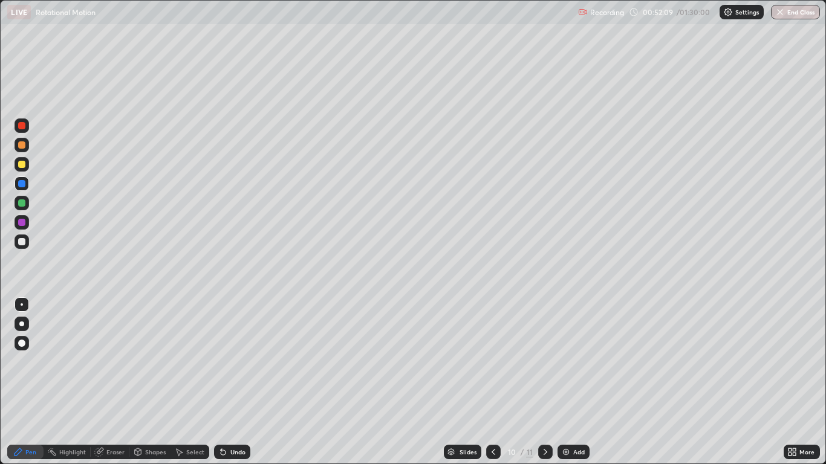
click at [546, 382] on icon at bounding box center [546, 452] width 10 height 10
click at [496, 382] on icon at bounding box center [494, 452] width 10 height 10
click at [494, 382] on div at bounding box center [493, 452] width 15 height 15
click at [493, 382] on icon at bounding box center [494, 452] width 10 height 10
click at [544, 382] on icon at bounding box center [546, 452] width 10 height 10
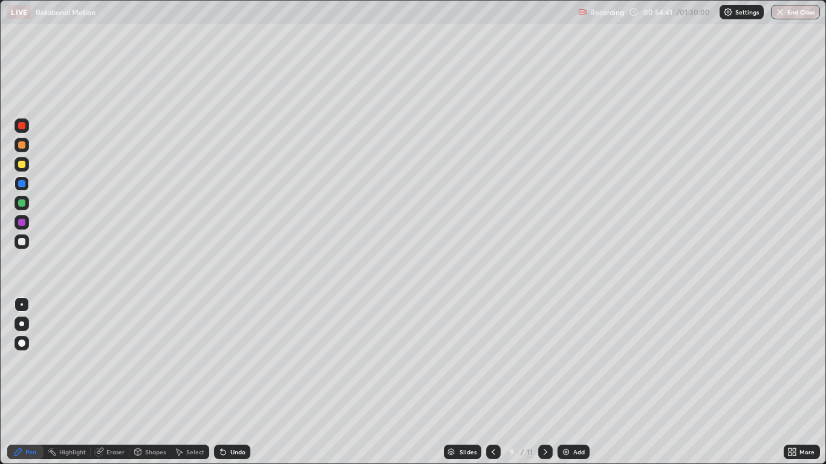
click at [78, 382] on div "Highlight" at bounding box center [72, 452] width 27 height 6
click at [545, 382] on icon at bounding box center [546, 452] width 4 height 6
click at [495, 382] on icon at bounding box center [494, 452] width 10 height 10
click at [546, 382] on icon at bounding box center [546, 452] width 10 height 10
click at [551, 382] on div at bounding box center [545, 452] width 15 height 15
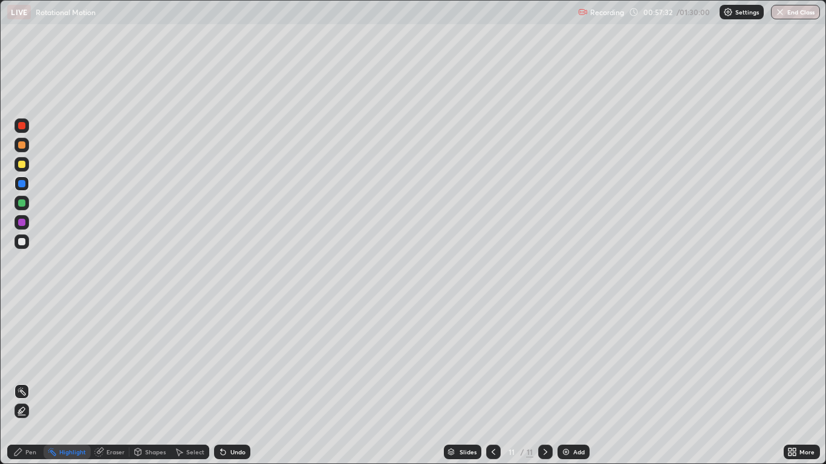
click at [153, 382] on div "Shapes" at bounding box center [155, 452] width 21 height 6
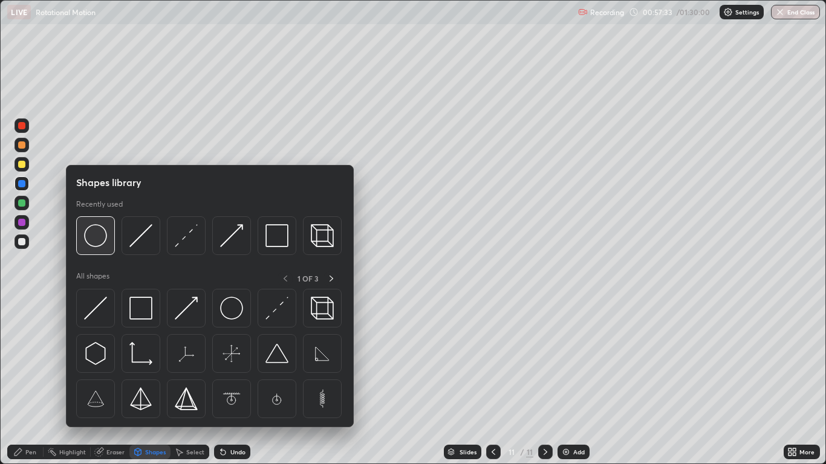
click at [96, 240] on img at bounding box center [95, 235] width 23 height 23
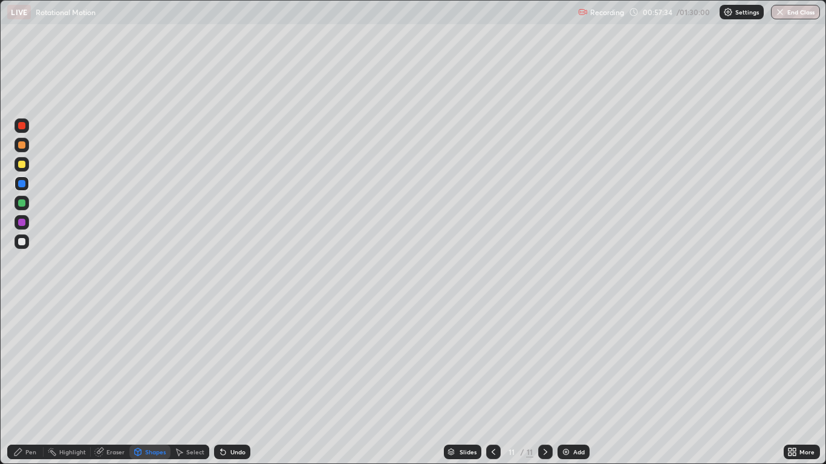
click at [27, 244] on div at bounding box center [22, 242] width 15 height 15
click at [29, 382] on div "Pen" at bounding box center [30, 452] width 11 height 6
click at [149, 382] on div "Shapes" at bounding box center [155, 452] width 21 height 6
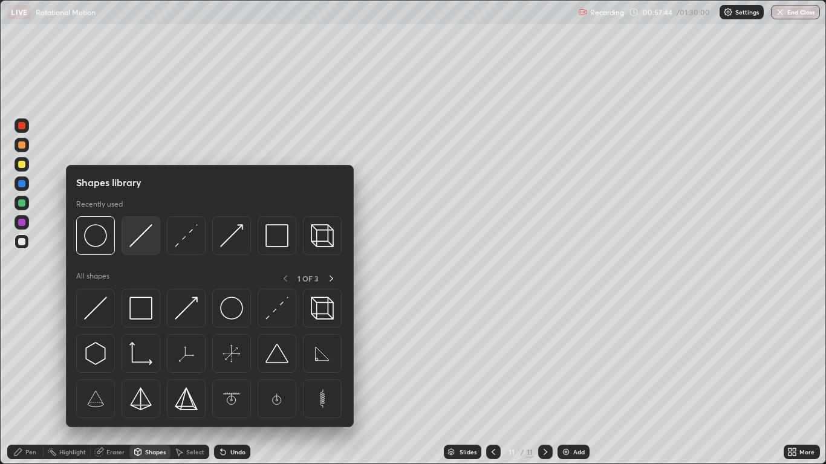
click at [138, 239] on img at bounding box center [140, 235] width 23 height 23
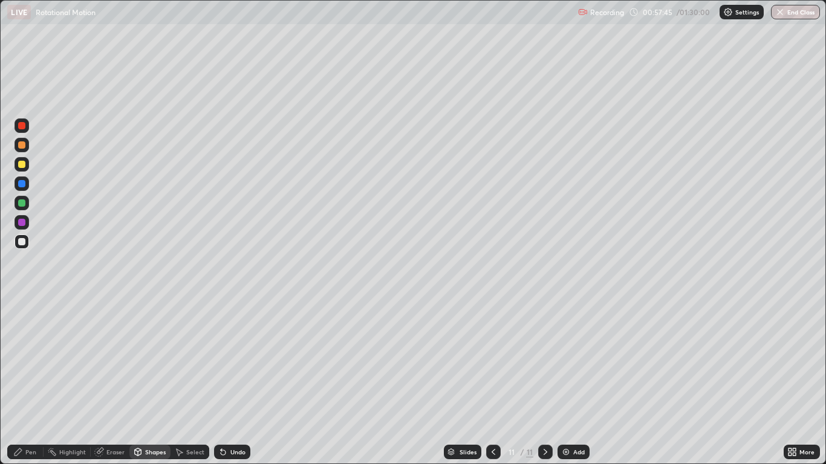
click at [24, 184] on div at bounding box center [21, 183] width 7 height 7
click at [31, 382] on div "Pen" at bounding box center [30, 452] width 11 height 6
click at [27, 244] on div at bounding box center [22, 242] width 15 height 15
click at [235, 382] on div "Undo" at bounding box center [237, 452] width 15 height 6
click at [20, 167] on div at bounding box center [21, 164] width 7 height 7
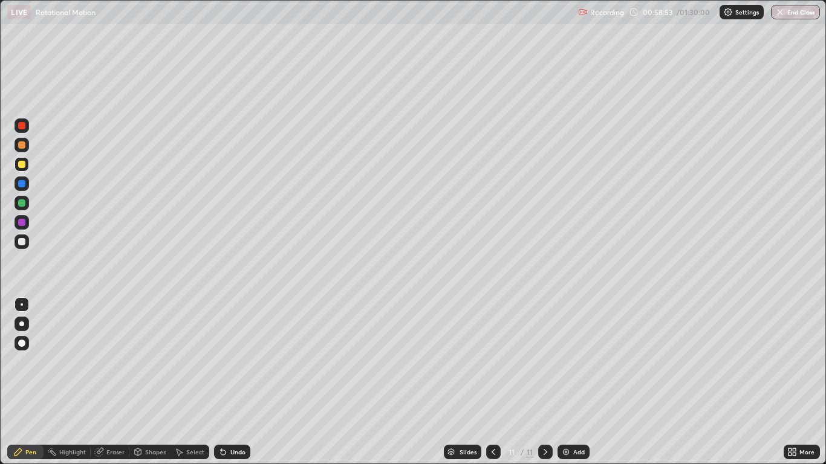
click at [489, 382] on icon at bounding box center [494, 452] width 10 height 10
click at [493, 382] on icon at bounding box center [494, 452] width 10 height 10
click at [494, 382] on icon at bounding box center [494, 452] width 10 height 10
click at [545, 382] on icon at bounding box center [546, 452] width 10 height 10
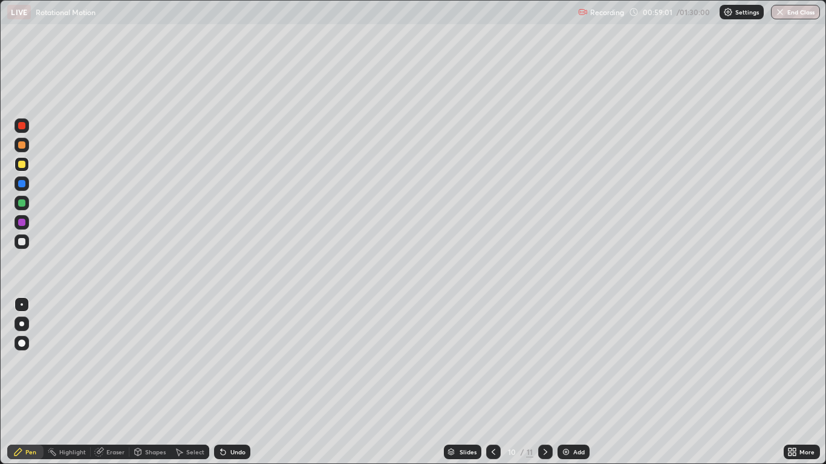
click at [545, 382] on icon at bounding box center [546, 452] width 10 height 10
click at [221, 382] on icon at bounding box center [221, 449] width 1 height 1
click at [225, 382] on icon at bounding box center [223, 452] width 10 height 10
click at [493, 382] on icon at bounding box center [494, 452] width 10 height 10
click at [539, 382] on div at bounding box center [545, 452] width 15 height 15
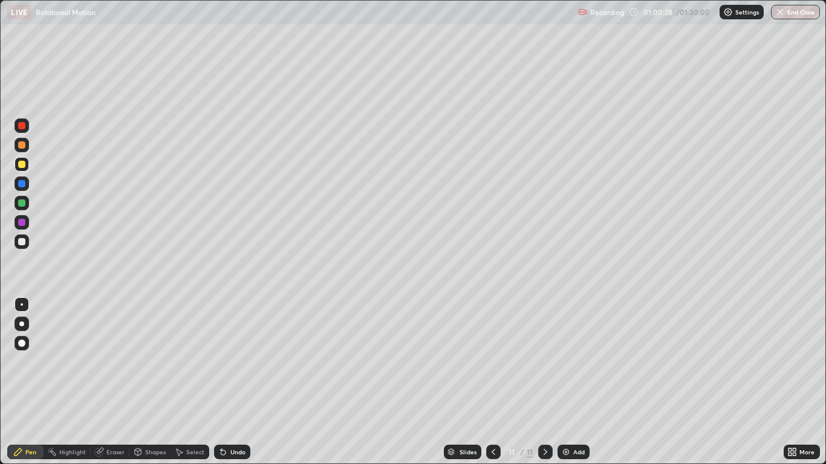
click at [23, 242] on div at bounding box center [21, 241] width 7 height 7
click at [233, 382] on div "Undo" at bounding box center [237, 452] width 15 height 6
click at [23, 198] on div at bounding box center [22, 203] width 15 height 15
click at [22, 249] on div at bounding box center [22, 242] width 15 height 15
click at [25, 171] on div at bounding box center [22, 164] width 15 height 15
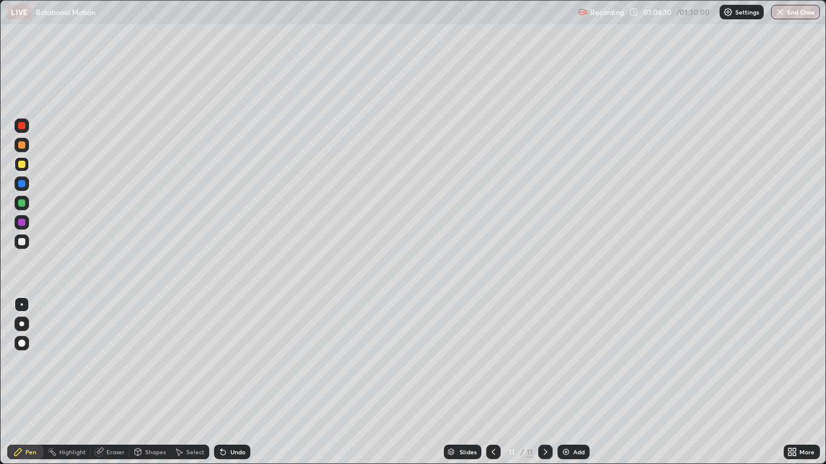
click at [568, 382] on img at bounding box center [566, 452] width 10 height 10
click at [24, 243] on div at bounding box center [21, 241] width 7 height 7
click at [230, 382] on div "Undo" at bounding box center [237, 452] width 15 height 6
click at [229, 382] on div "Undo" at bounding box center [232, 452] width 36 height 15
click at [22, 164] on div at bounding box center [21, 164] width 7 height 7
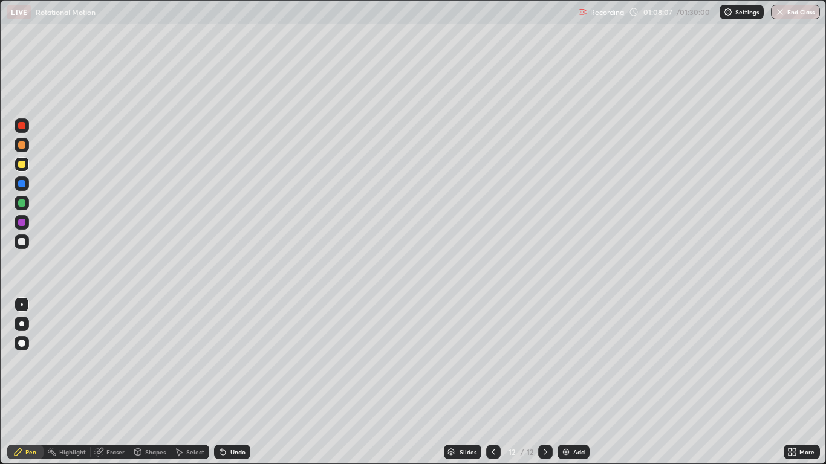
click at [228, 382] on div "Undo" at bounding box center [232, 452] width 36 height 15
click at [151, 382] on div "Shapes" at bounding box center [155, 452] width 21 height 6
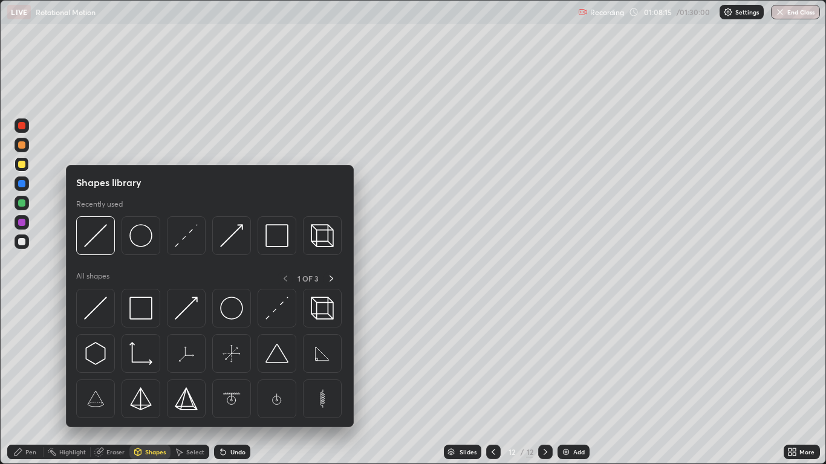
click at [230, 308] on img at bounding box center [231, 308] width 23 height 23
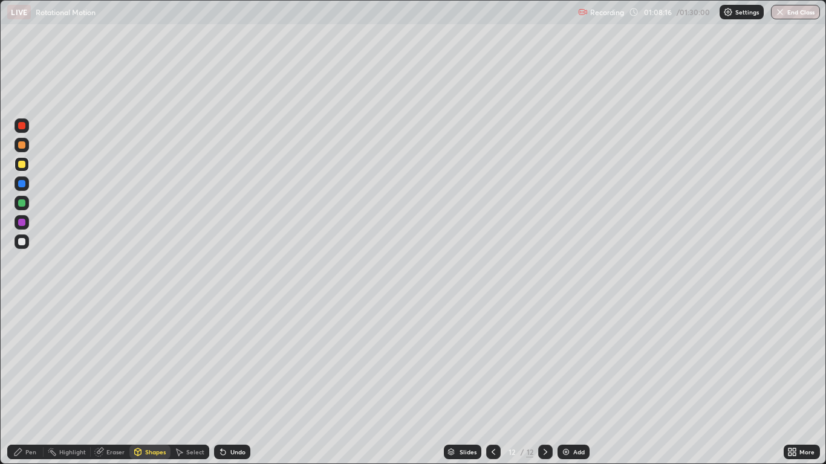
click at [22, 241] on div at bounding box center [21, 241] width 7 height 7
click at [193, 382] on div "Select" at bounding box center [195, 452] width 18 height 6
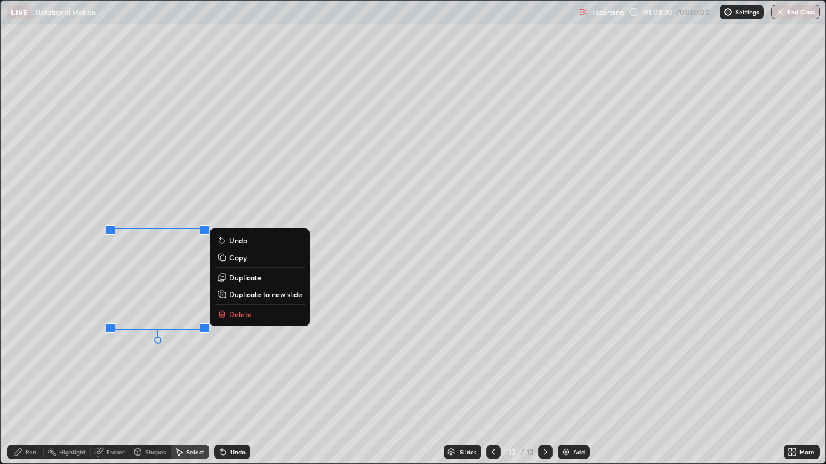
click at [230, 258] on p "Copy" at bounding box center [238, 258] width 18 height 10
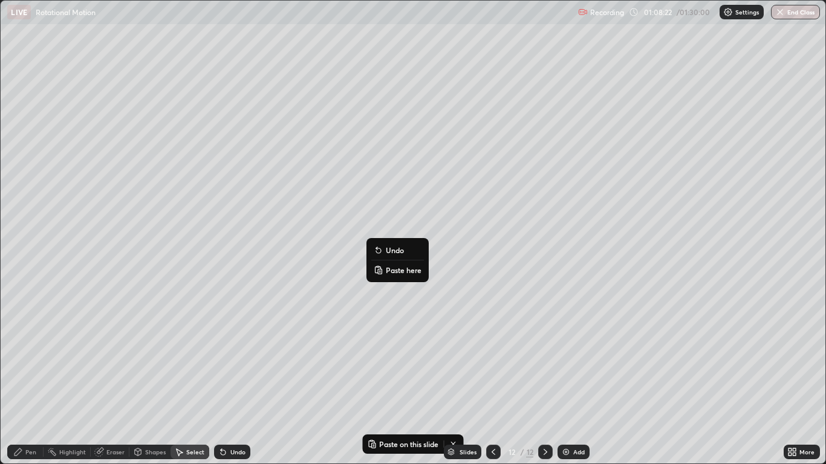
click at [389, 270] on p "Paste here" at bounding box center [404, 270] width 36 height 10
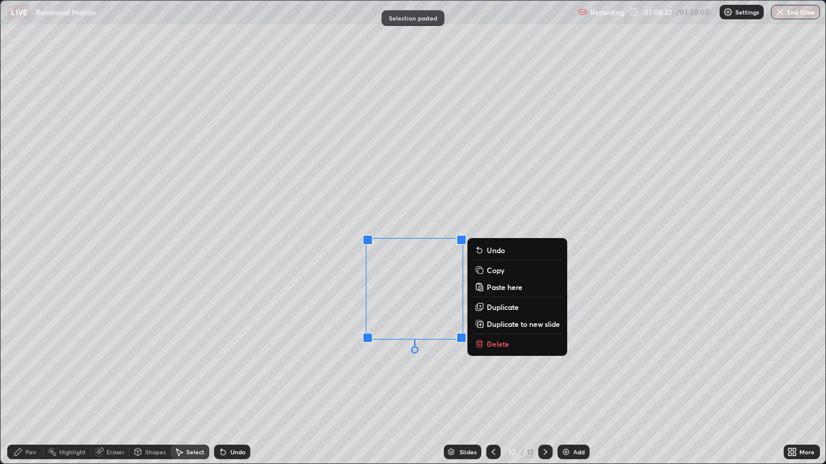
click at [358, 362] on div "0 ° Undo Copy Paste here Duplicate Duplicate to new slide Delete" at bounding box center [413, 232] width 824 height 463
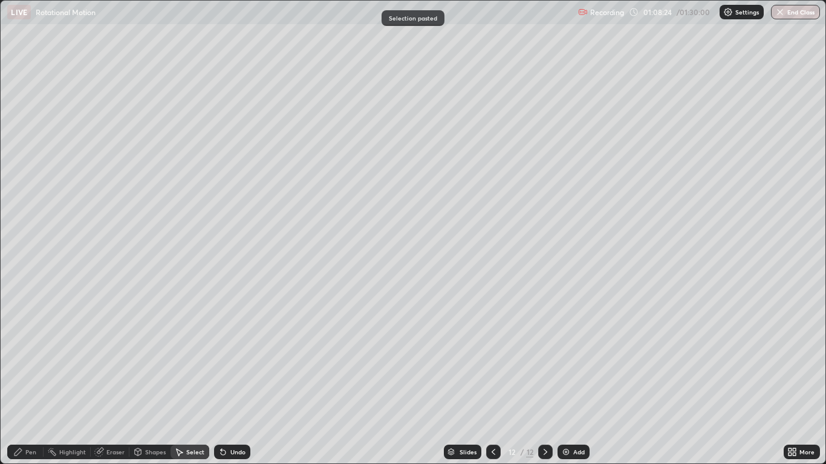
click at [145, 382] on div "Shapes" at bounding box center [155, 452] width 21 height 6
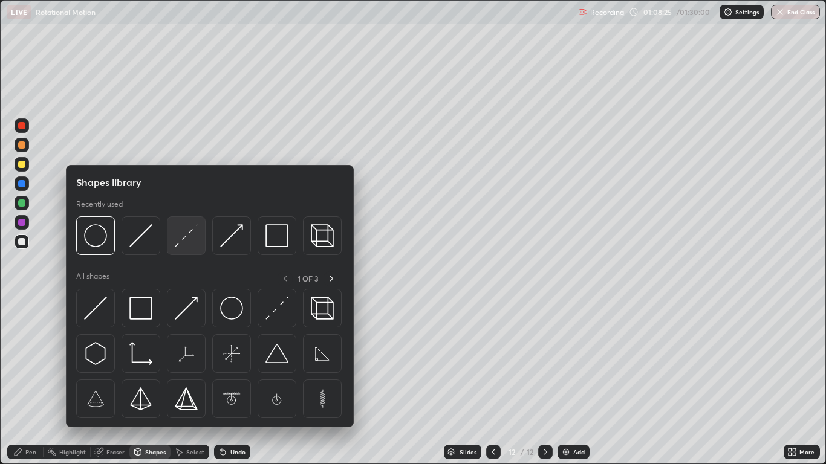
click at [174, 246] on div at bounding box center [186, 235] width 39 height 39
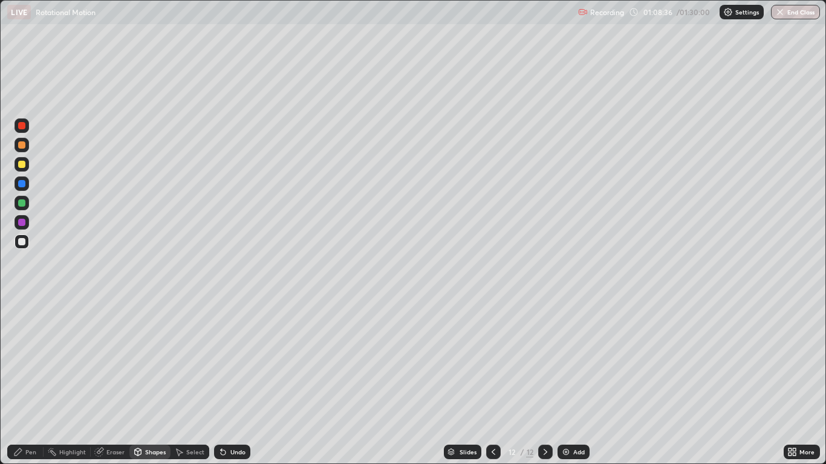
click at [24, 186] on div at bounding box center [21, 183] width 7 height 7
click at [29, 382] on div "Pen" at bounding box center [25, 452] width 36 height 15
click at [22, 343] on div at bounding box center [21, 343] width 7 height 7
click at [21, 242] on div at bounding box center [21, 241] width 7 height 7
click at [571, 382] on div "Add" at bounding box center [574, 452] width 32 height 15
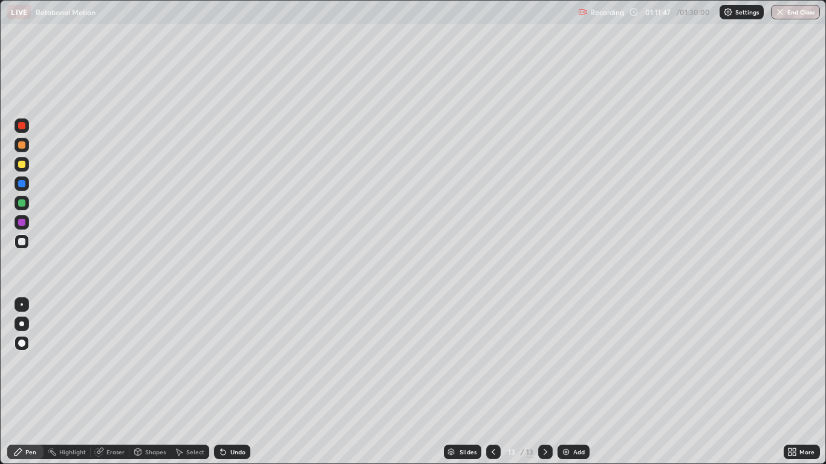
click at [152, 382] on div "Shapes" at bounding box center [155, 452] width 21 height 6
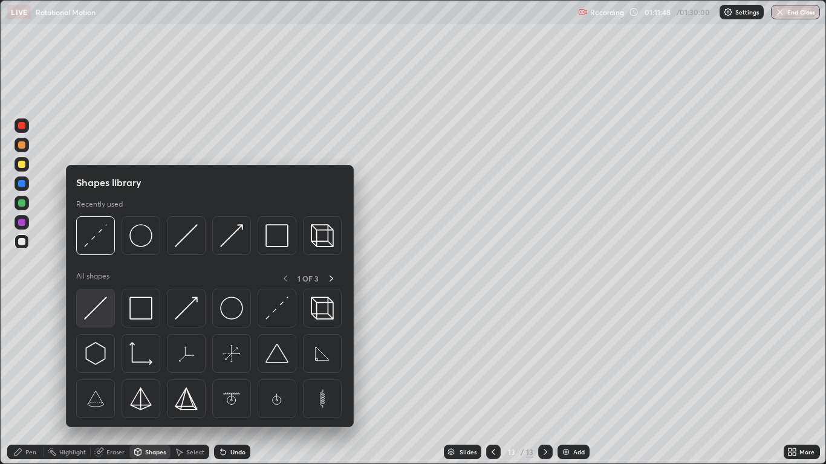
click at [96, 310] on img at bounding box center [95, 308] width 23 height 23
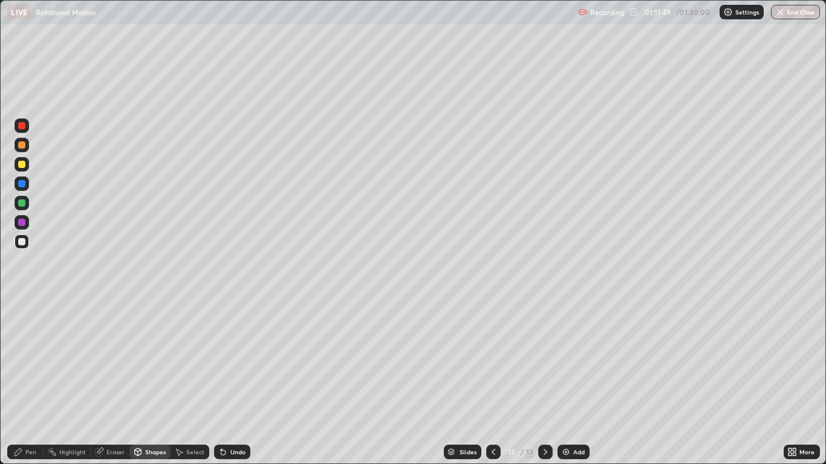
click at [25, 245] on div at bounding box center [22, 242] width 15 height 15
click at [238, 382] on div "Undo" at bounding box center [237, 452] width 15 height 6
click at [39, 382] on div "Pen" at bounding box center [25, 452] width 36 height 15
click at [22, 305] on div at bounding box center [22, 305] width 2 height 2
click at [156, 382] on div "Shapes" at bounding box center [155, 452] width 21 height 6
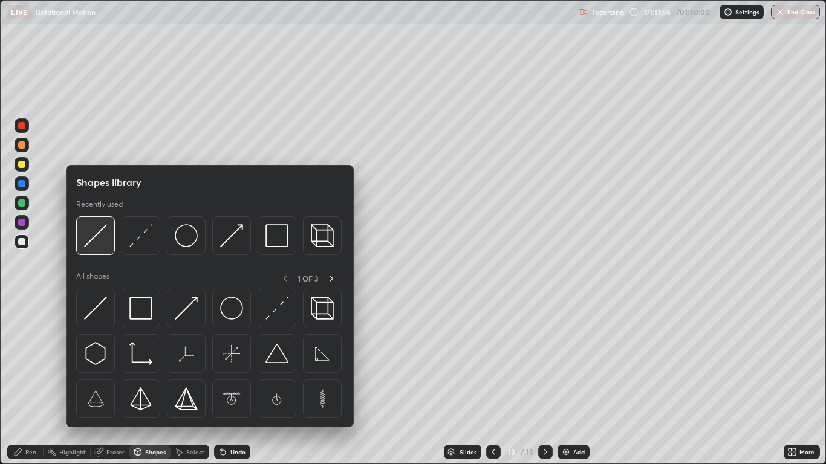
click at [94, 243] on img at bounding box center [95, 235] width 23 height 23
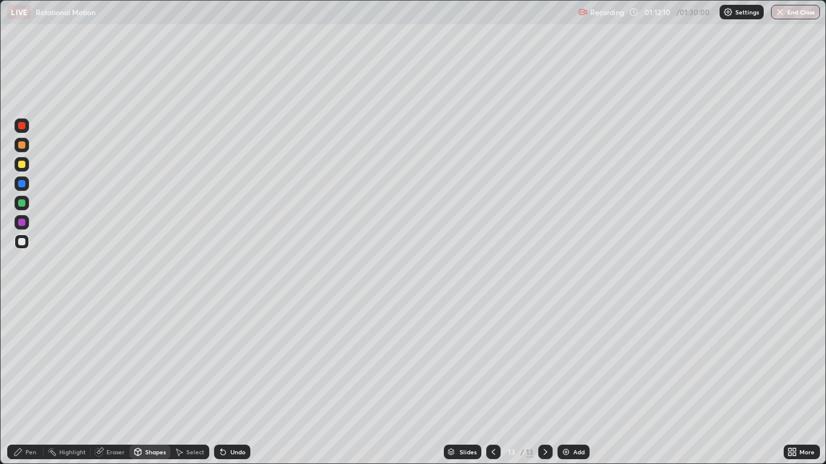
click at [138, 382] on icon at bounding box center [138, 454] width 0 height 4
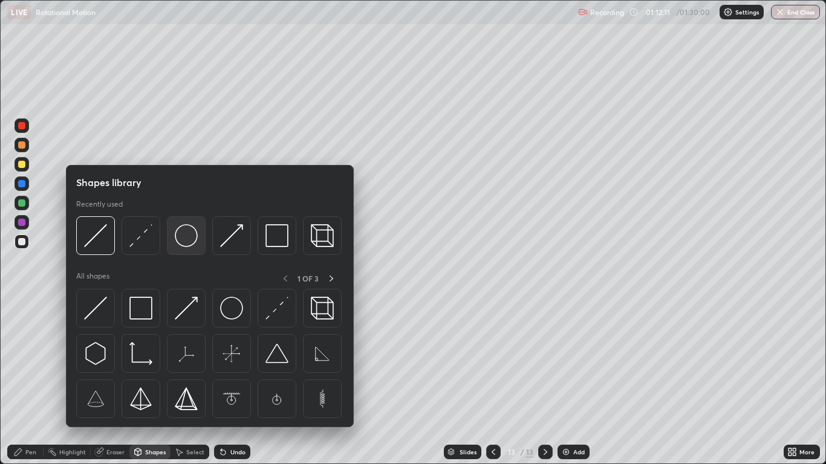
click at [184, 244] on img at bounding box center [186, 235] width 23 height 23
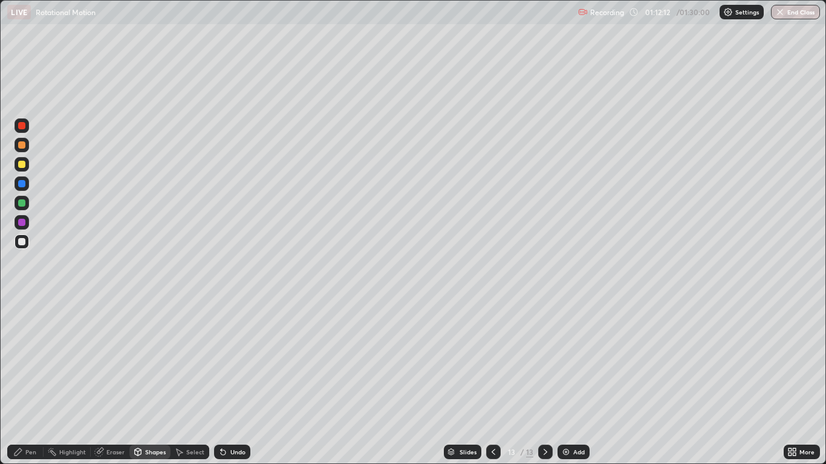
click at [22, 164] on div at bounding box center [21, 164] width 7 height 7
click at [141, 382] on icon at bounding box center [138, 452] width 10 height 10
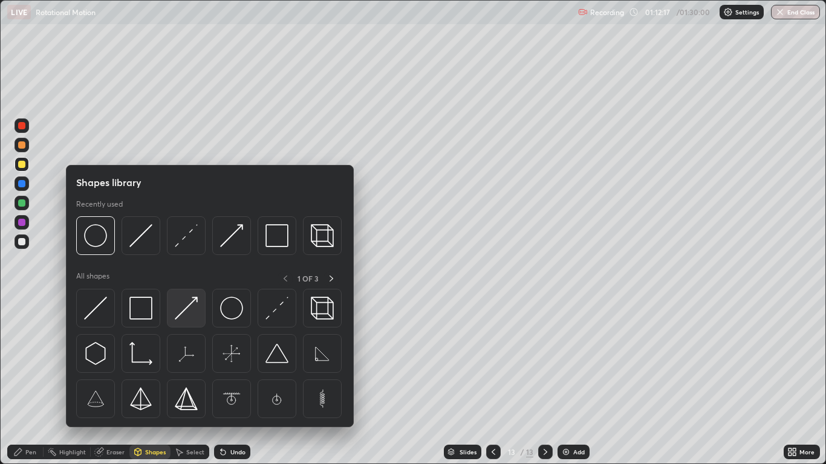
click at [181, 314] on img at bounding box center [186, 308] width 23 height 23
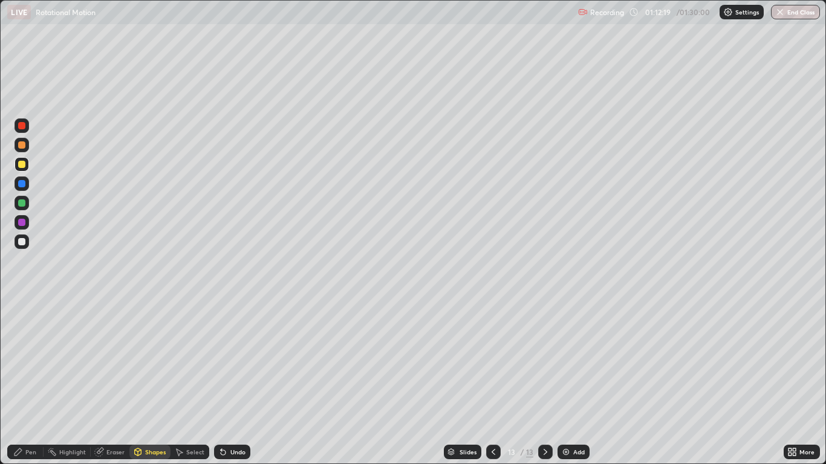
click at [29, 382] on div "Pen" at bounding box center [30, 452] width 11 height 6
click at [22, 184] on div at bounding box center [21, 183] width 7 height 7
click at [27, 171] on div at bounding box center [22, 164] width 15 height 15
click at [22, 189] on div at bounding box center [22, 184] width 15 height 15
click at [146, 382] on div "Shapes" at bounding box center [155, 452] width 21 height 6
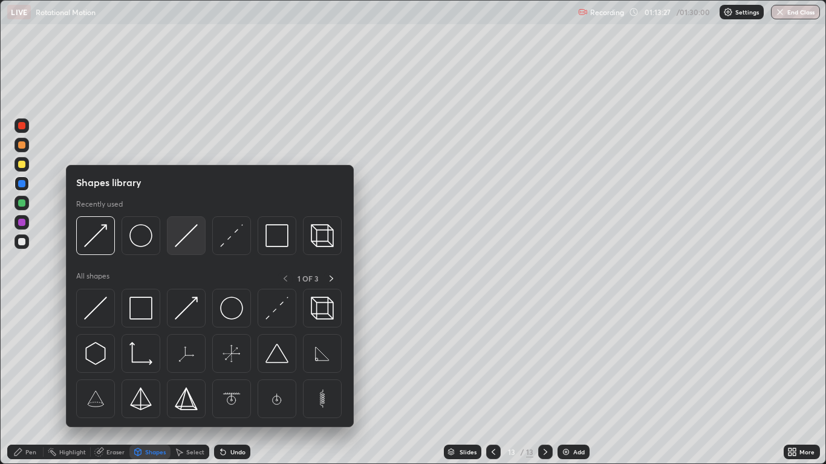
click at [178, 246] on img at bounding box center [186, 235] width 23 height 23
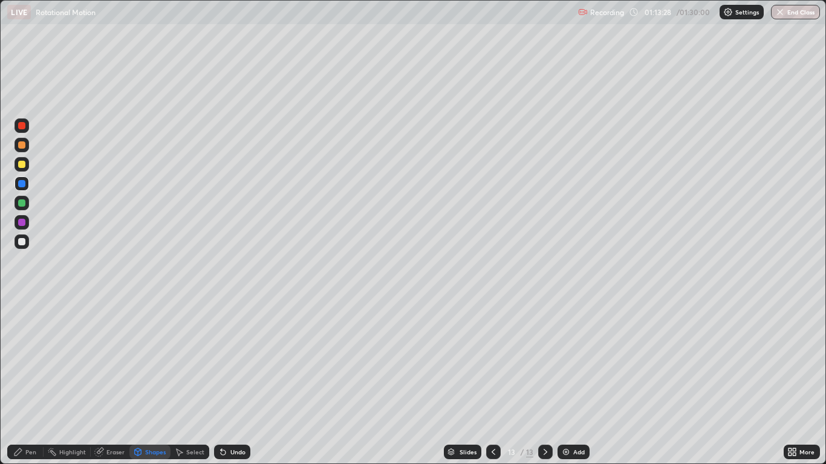
click at [25, 242] on div at bounding box center [21, 241] width 7 height 7
click at [36, 382] on div "Pen" at bounding box center [30, 452] width 11 height 6
click at [147, 382] on div "Shapes" at bounding box center [155, 452] width 21 height 6
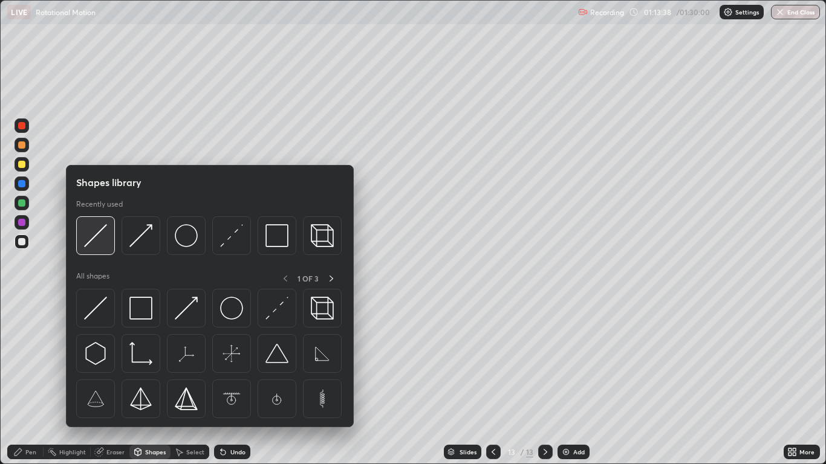
click at [98, 239] on img at bounding box center [95, 235] width 23 height 23
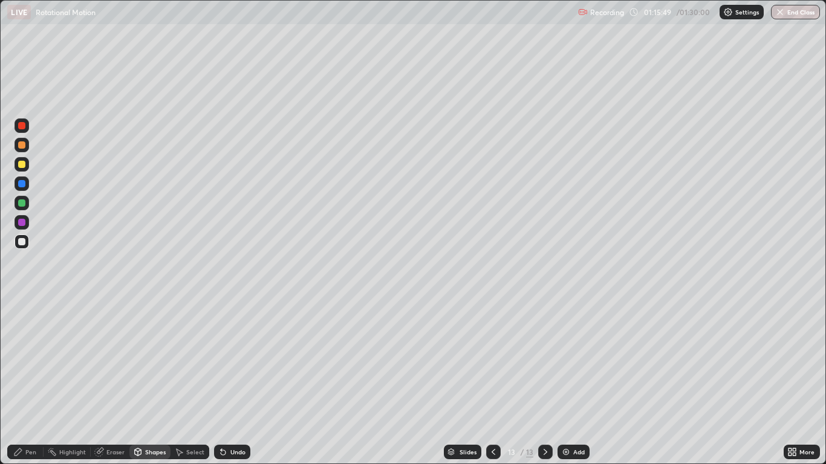
click at [493, 382] on icon at bounding box center [494, 452] width 10 height 10
click at [572, 382] on div "Add" at bounding box center [574, 452] width 32 height 15
click at [152, 382] on div "Shapes" at bounding box center [155, 452] width 21 height 6
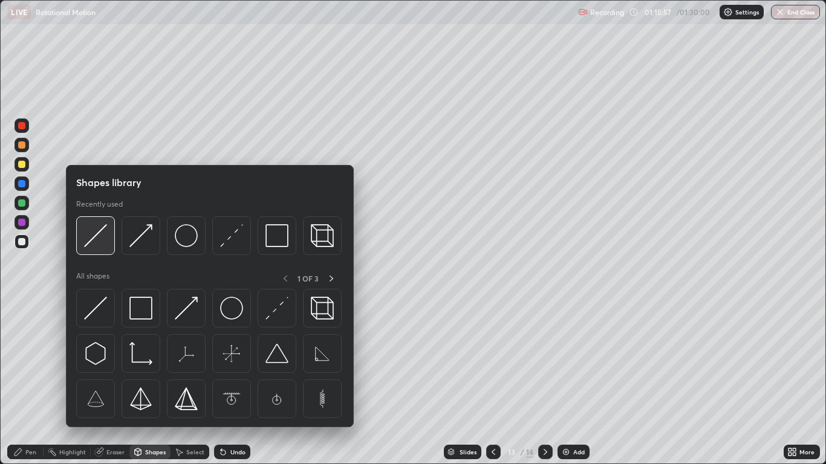
click at [90, 244] on img at bounding box center [95, 235] width 23 height 23
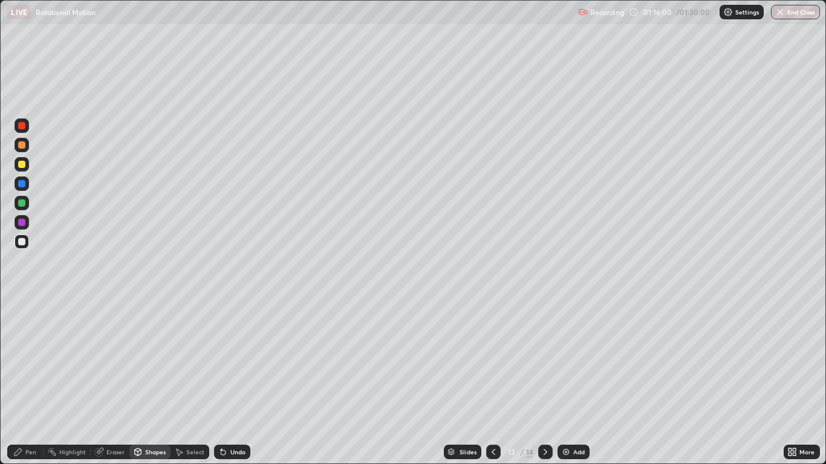
click at [22, 165] on div at bounding box center [21, 164] width 7 height 7
click at [32, 382] on div "Pen" at bounding box center [30, 452] width 11 height 6
click at [233, 382] on div "Undo" at bounding box center [237, 452] width 15 height 6
click at [21, 185] on div at bounding box center [21, 183] width 7 height 7
click at [22, 164] on div at bounding box center [21, 164] width 7 height 7
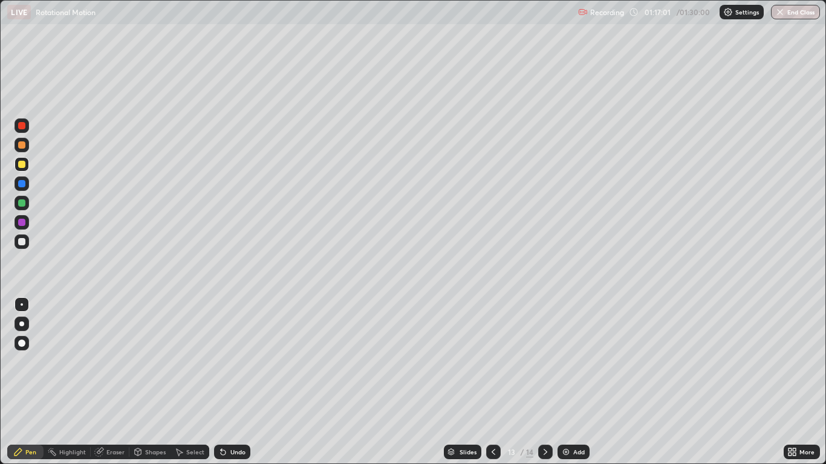
click at [22, 164] on div at bounding box center [21, 164] width 7 height 7
click at [24, 244] on div at bounding box center [21, 241] width 7 height 7
click at [147, 382] on div "Shapes" at bounding box center [155, 452] width 21 height 6
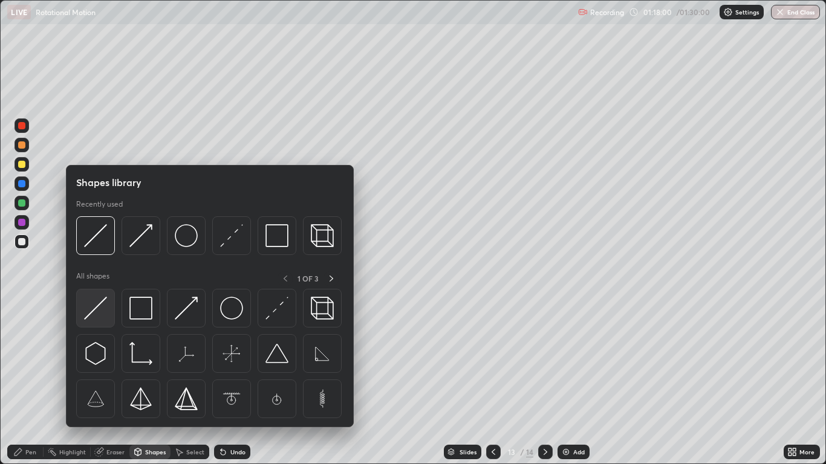
click at [101, 307] on img at bounding box center [95, 308] width 23 height 23
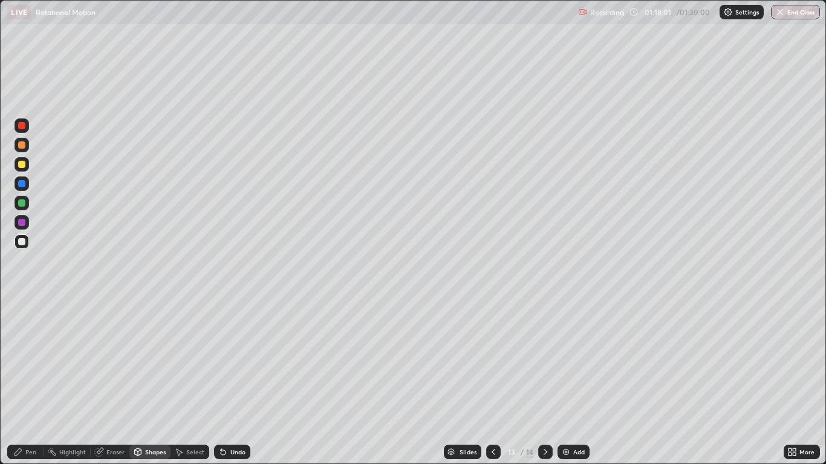
click at [27, 243] on div at bounding box center [22, 242] width 15 height 15
click at [34, 382] on div "Pen" at bounding box center [30, 452] width 11 height 6
click at [26, 167] on div at bounding box center [22, 164] width 15 height 15
click at [24, 186] on div at bounding box center [21, 183] width 7 height 7
click at [26, 245] on div at bounding box center [22, 242] width 15 height 15
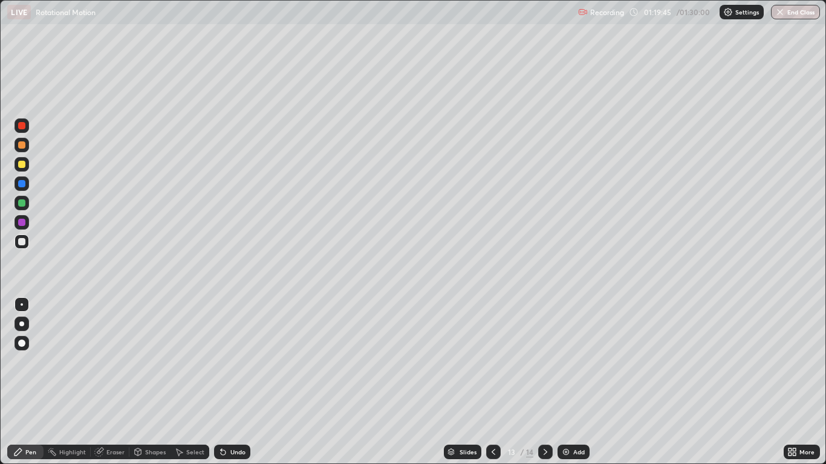
click at [544, 382] on icon at bounding box center [546, 452] width 10 height 10
click at [22, 164] on div at bounding box center [21, 164] width 7 height 7
click at [237, 382] on div "Undo" at bounding box center [237, 452] width 15 height 6
click at [493, 382] on icon at bounding box center [494, 452] width 10 height 10
click at [549, 382] on icon at bounding box center [546, 452] width 10 height 10
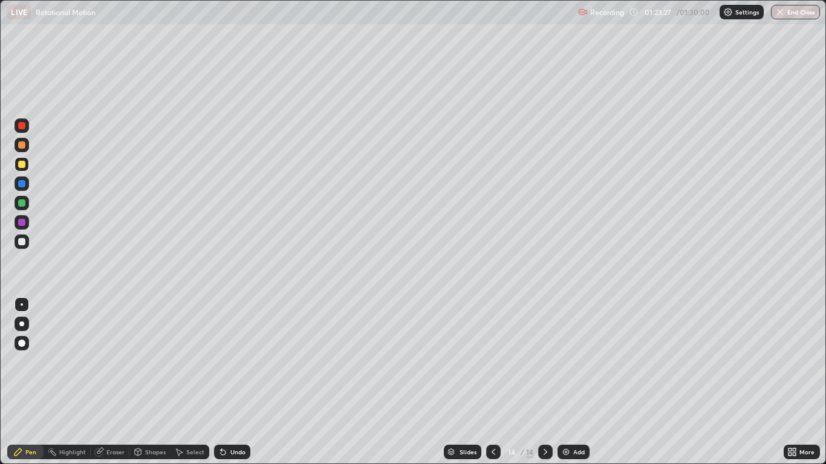
click at [793, 14] on button "End Class" at bounding box center [795, 12] width 49 height 15
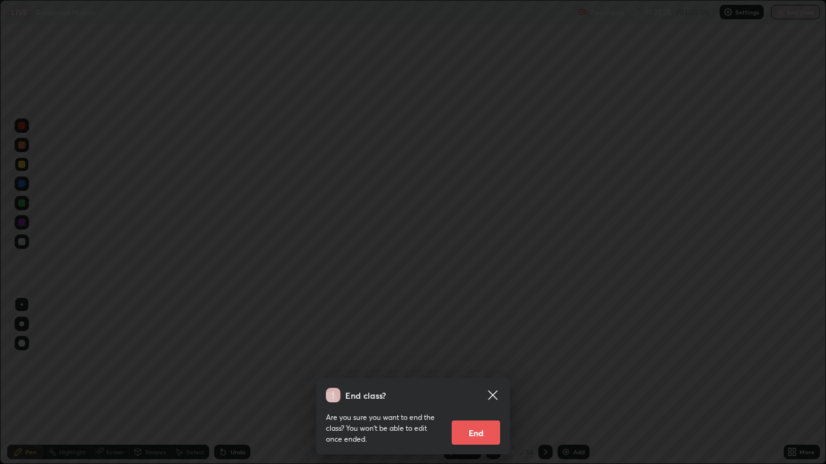
click at [481, 382] on button "End" at bounding box center [476, 433] width 48 height 24
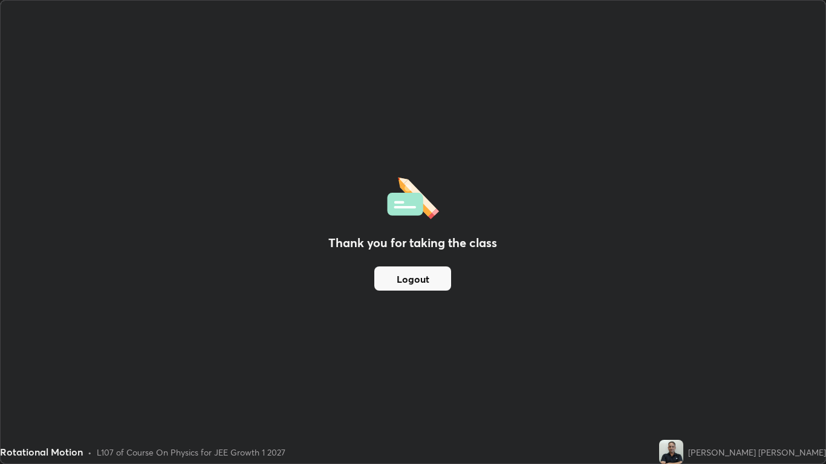
click at [410, 281] on button "Logout" at bounding box center [412, 279] width 77 height 24
